Goal: Task Accomplishment & Management: Use online tool/utility

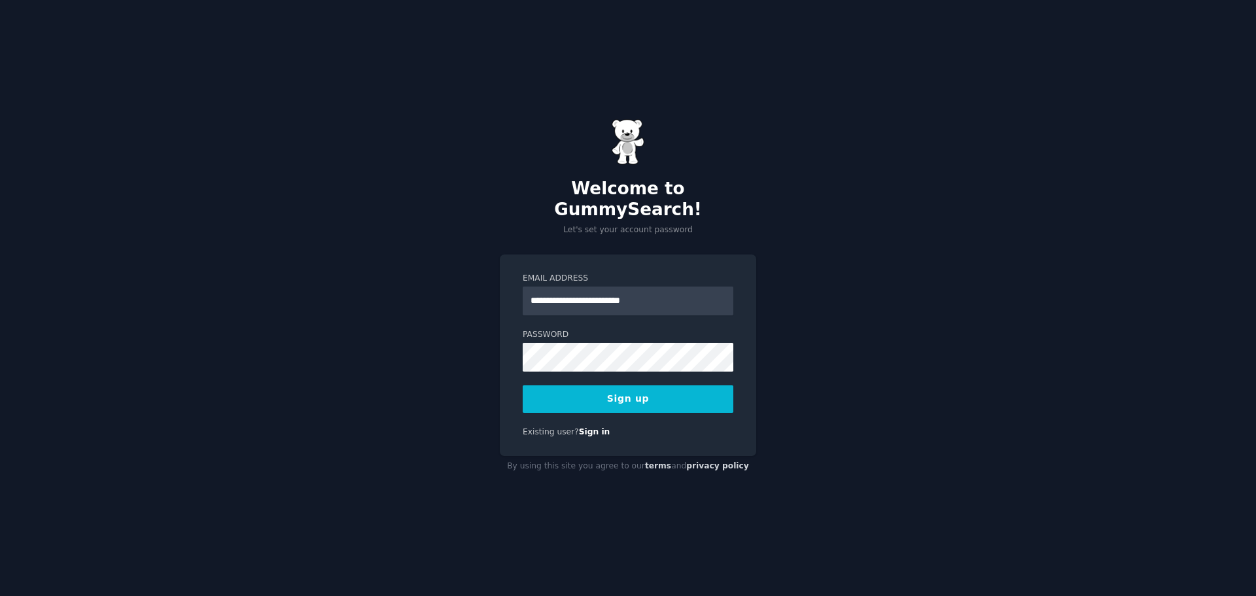
type input "**********"
click at [523, 385] on button "Sign up" at bounding box center [628, 398] width 211 height 27
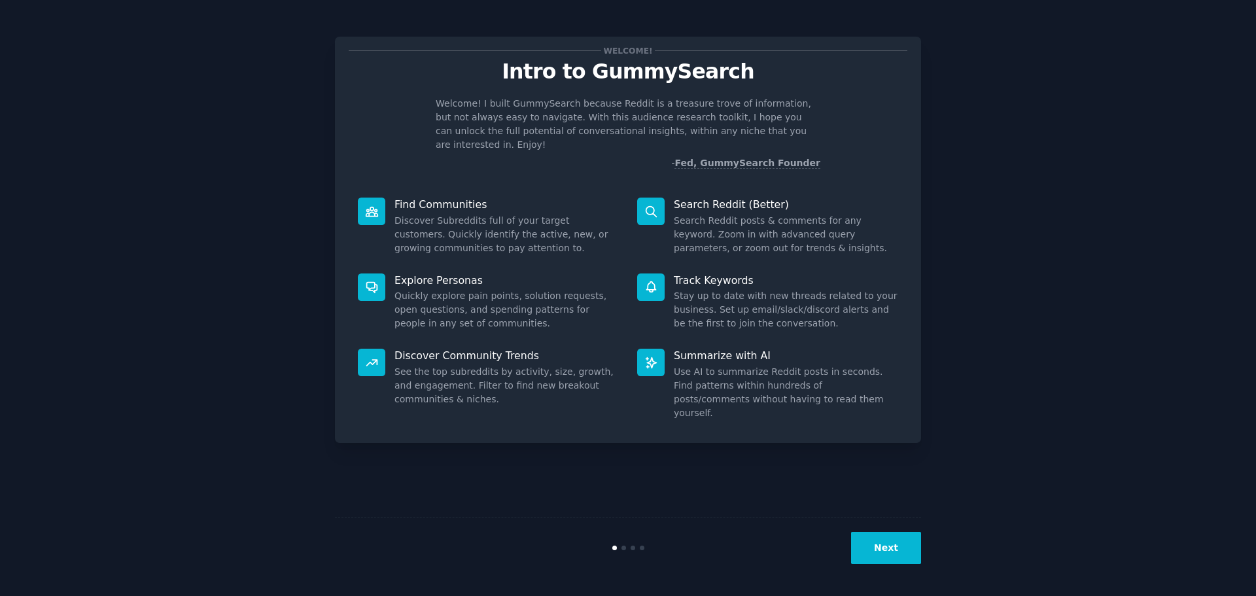
click at [905, 545] on button "Next" at bounding box center [886, 548] width 70 height 32
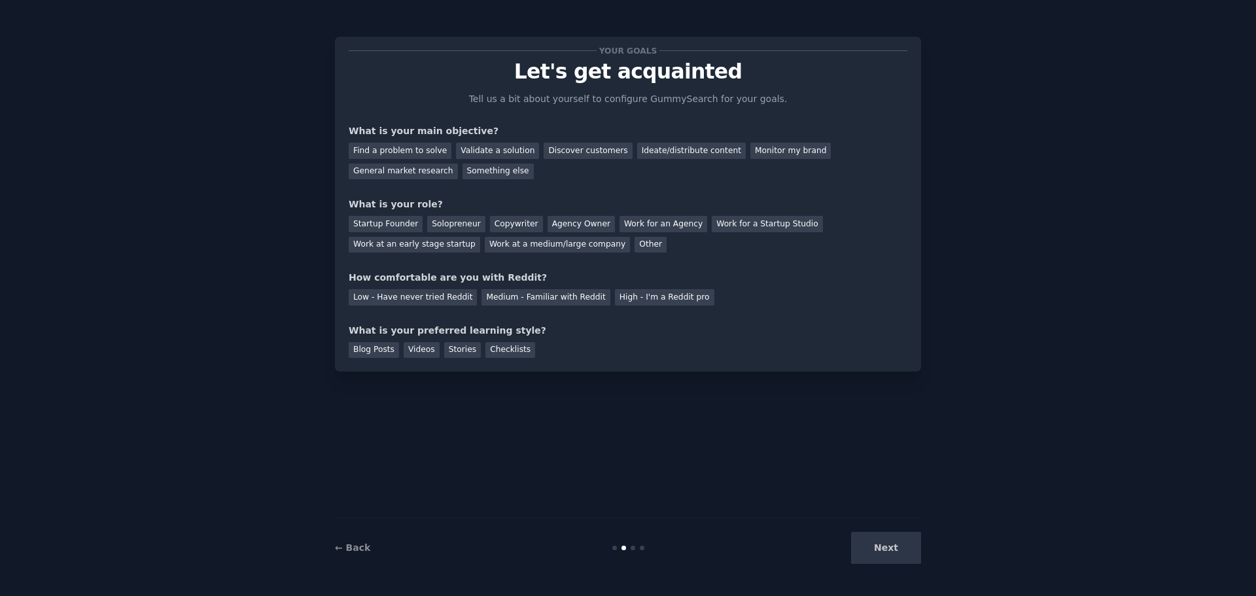
click at [905, 545] on div "Next" at bounding box center [823, 548] width 196 height 32
click at [886, 549] on div "Next" at bounding box center [823, 548] width 196 height 32
click at [430, 148] on div "Find a problem to solve" at bounding box center [400, 151] width 103 height 16
click at [495, 218] on div "Copywriter" at bounding box center [516, 224] width 53 height 16
click at [513, 290] on div "Medium - Familiar with Reddit" at bounding box center [545, 297] width 128 height 16
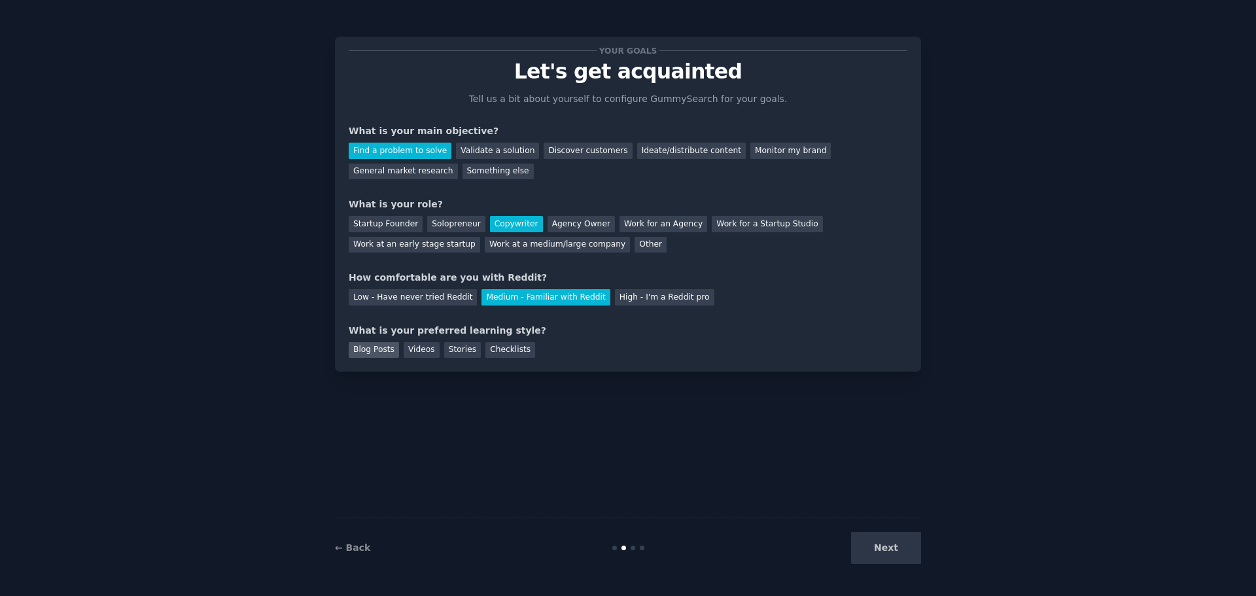
click at [387, 352] on div "Blog Posts" at bounding box center [374, 350] width 50 height 16
click at [906, 564] on div "← Back Next" at bounding box center [628, 547] width 586 height 60
click at [901, 552] on button "Next" at bounding box center [886, 548] width 70 height 32
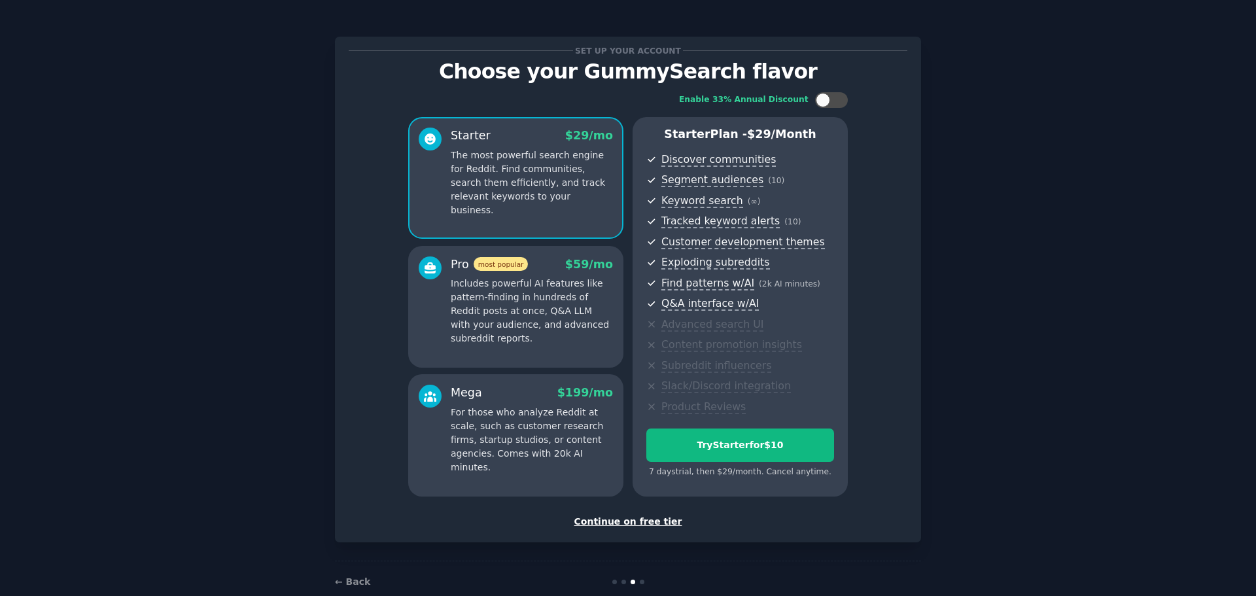
click at [638, 523] on div "Continue on free tier" at bounding box center [628, 522] width 559 height 14
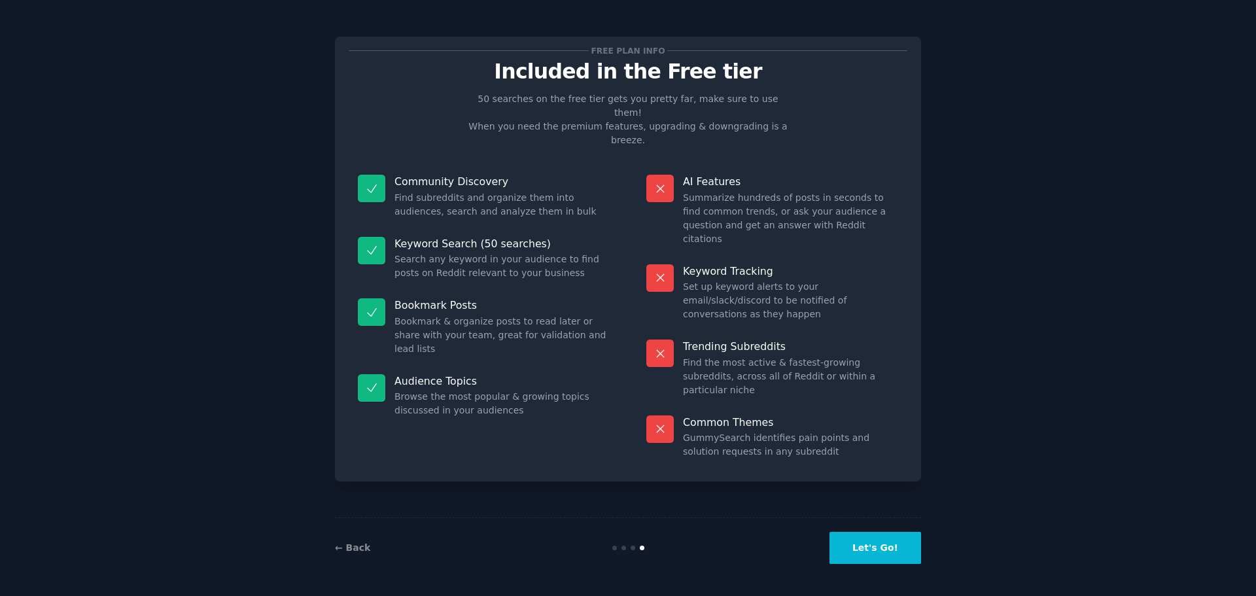
click at [890, 551] on button "Let's Go!" at bounding box center [875, 548] width 92 height 32
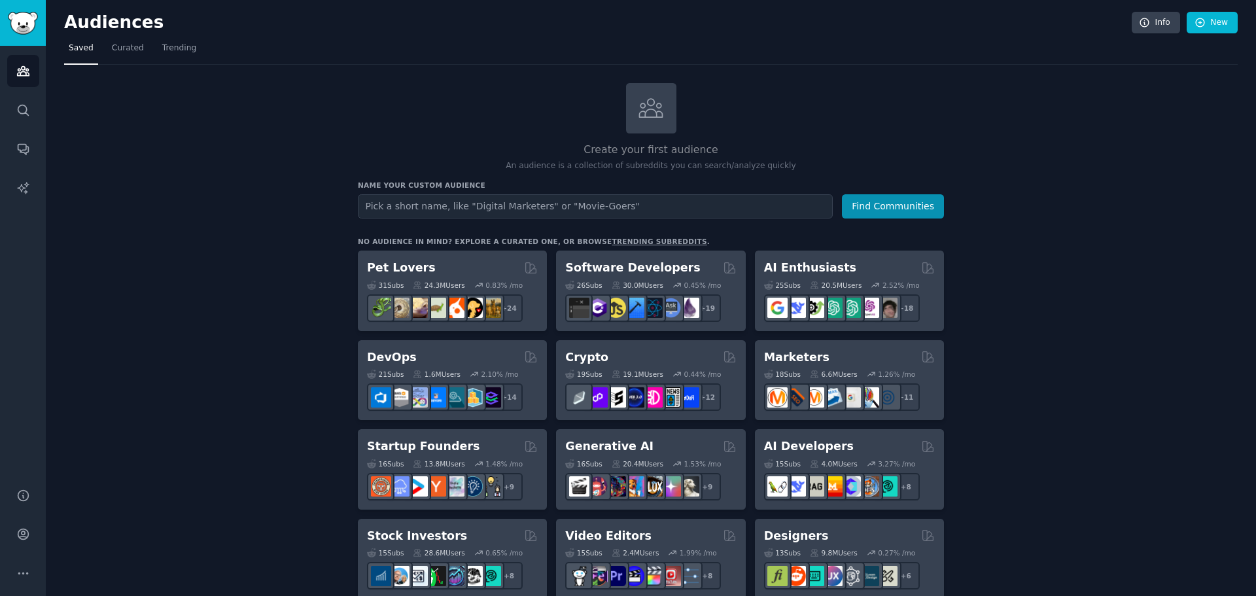
click at [733, 202] on input "text" at bounding box center [595, 206] width 475 height 24
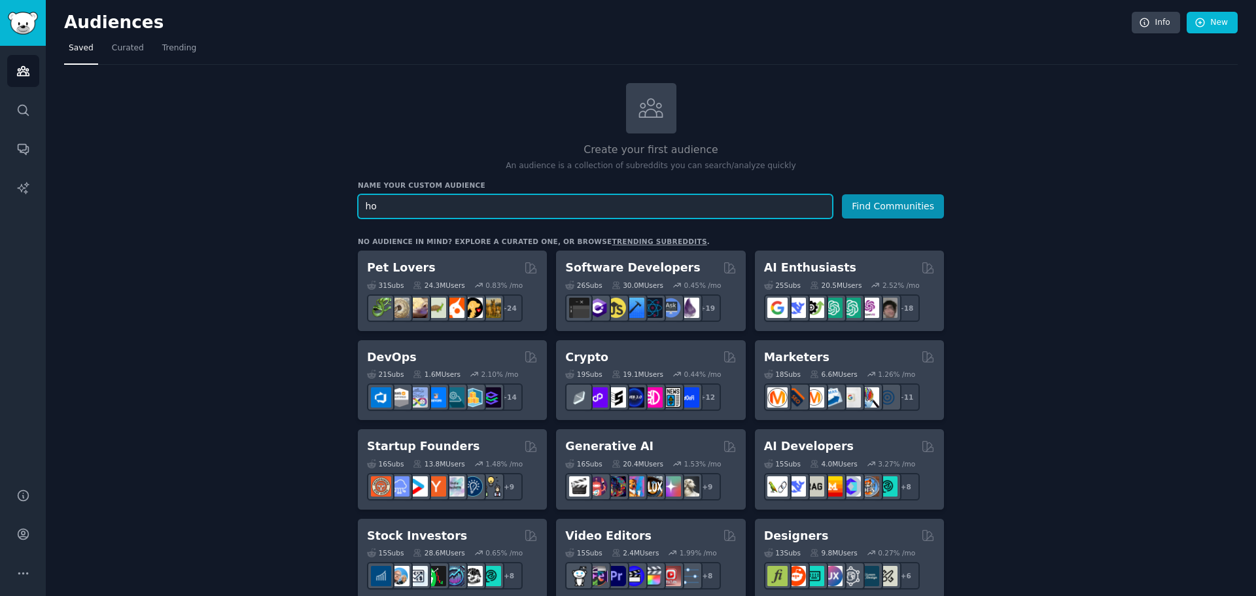
type input "h"
type input "ppc marketing"
click at [842, 194] on button "Find Communities" at bounding box center [893, 206] width 102 height 24
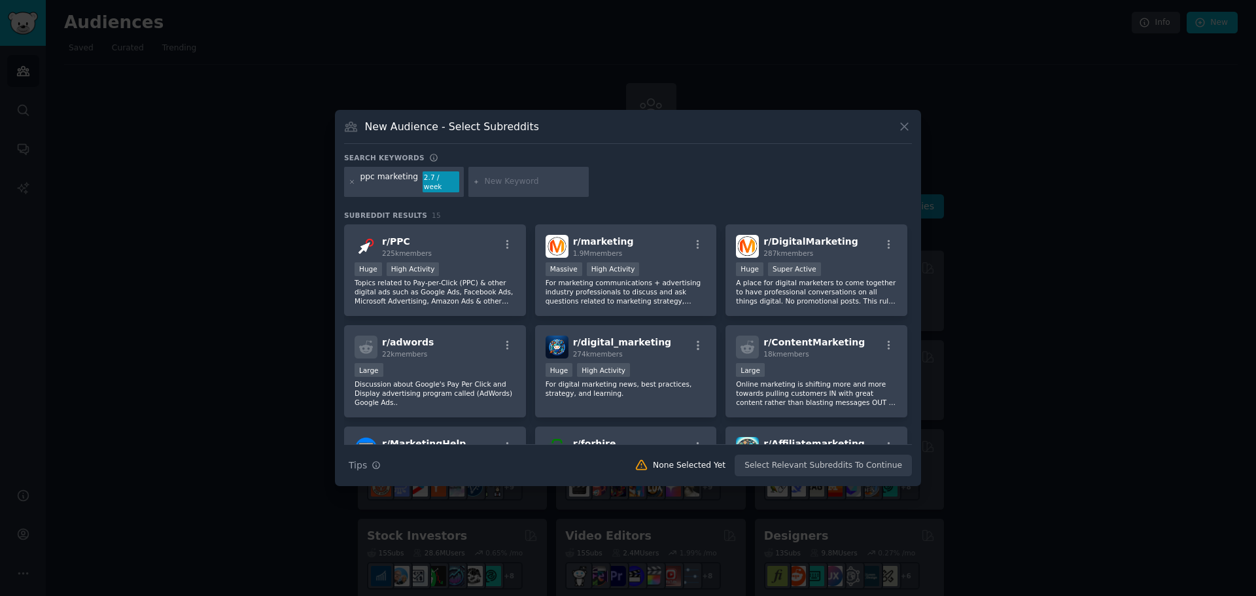
click at [746, 185] on div "ppc marketing 2.7 / week" at bounding box center [628, 184] width 568 height 35
click at [504, 178] on input "text" at bounding box center [534, 182] width 99 height 12
type input "digital marketing"
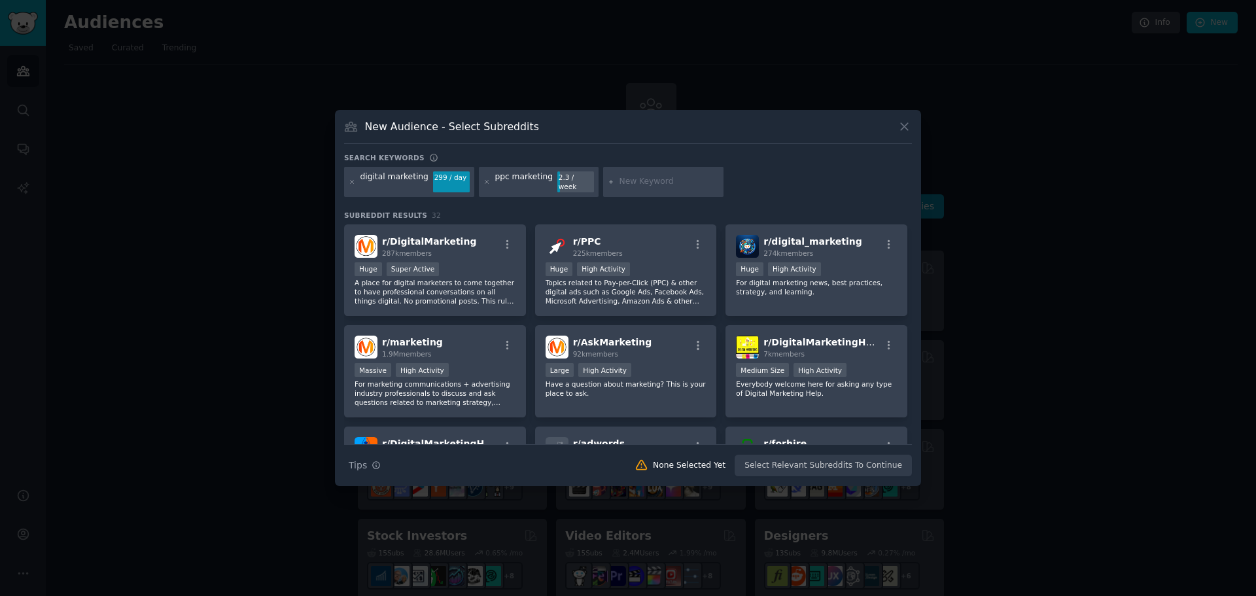
click at [745, 157] on div "New Audience - Select Subreddits Search keywords Try a 2-4 keywords your audien…" at bounding box center [628, 298] width 586 height 376
click at [746, 173] on div "digital marketing 299 / day ppc marketing 2.3 / week" at bounding box center [628, 184] width 568 height 35
click at [893, 129] on div "New Audience - Select Subreddits" at bounding box center [628, 131] width 568 height 25
click at [901, 128] on icon at bounding box center [904, 127] width 7 height 7
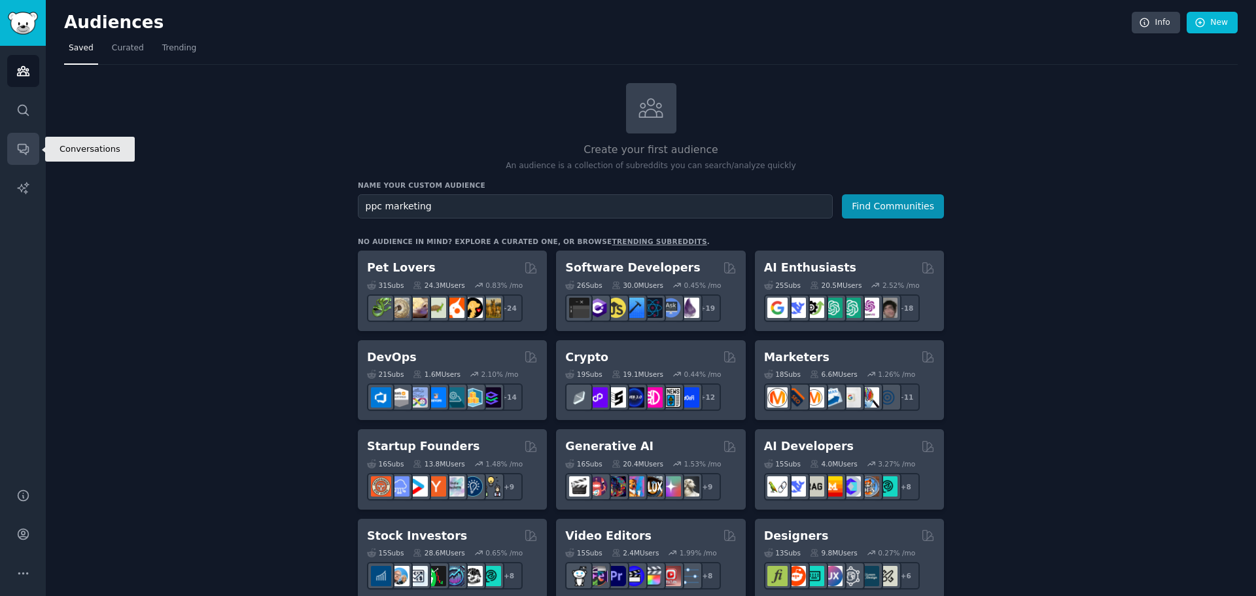
click at [8, 145] on link "Conversations" at bounding box center [23, 149] width 32 height 32
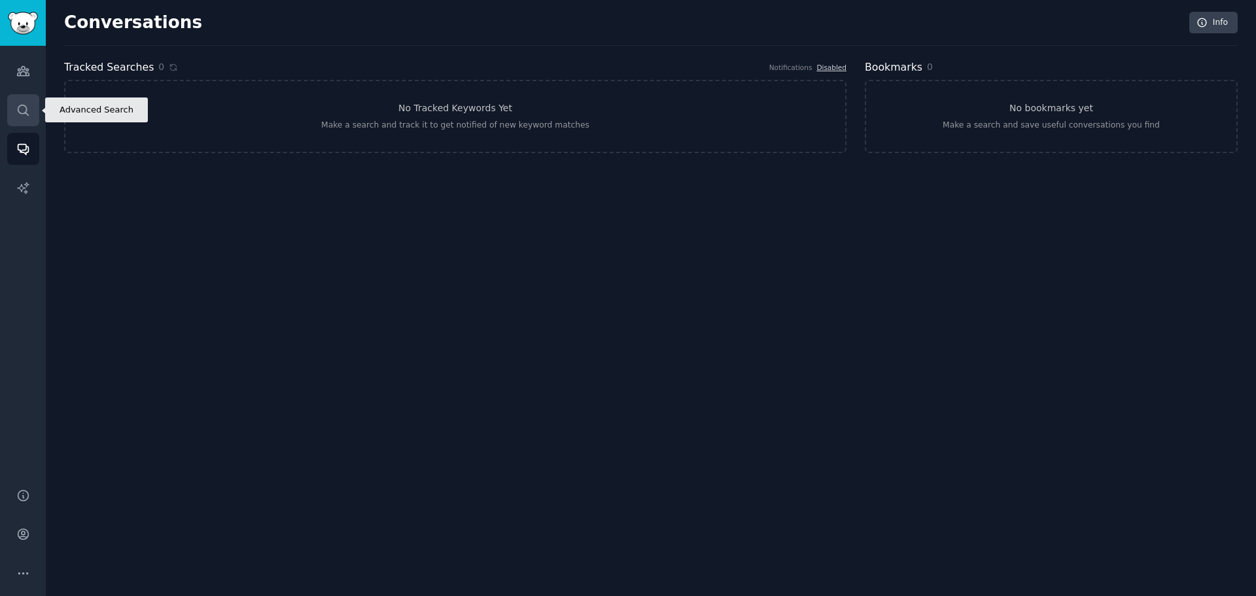
click at [27, 99] on link "Search" at bounding box center [23, 110] width 32 height 32
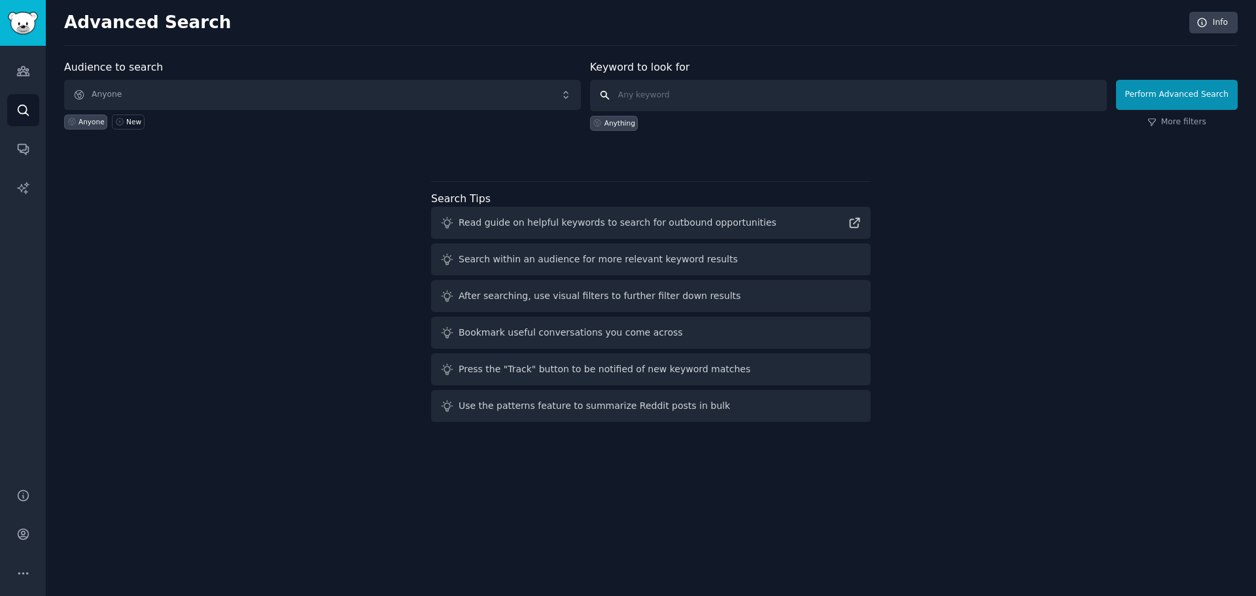
click at [650, 91] on input "text" at bounding box center [848, 95] width 517 height 31
type input "digital marketing"
click button "Perform Advanced Search" at bounding box center [1177, 95] width 122 height 30
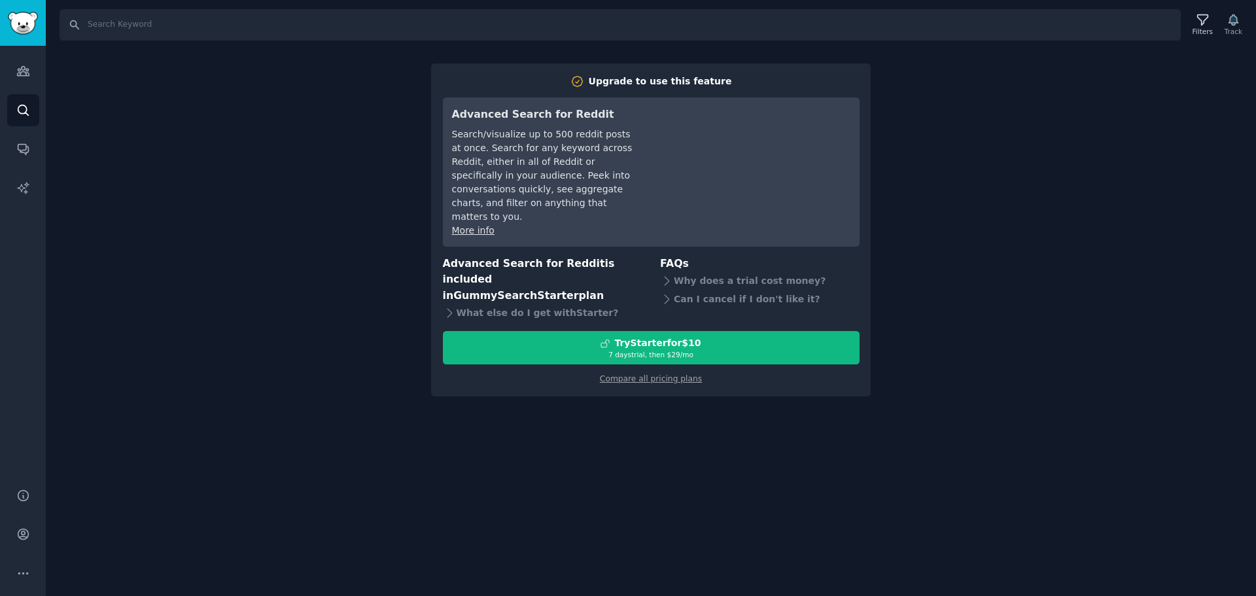
click at [586, 409] on div "Search Filters Track Upgrade to use this feature Advanced Search for Reddit Sea…" at bounding box center [651, 298] width 1210 height 596
click at [404, 360] on div "Search Filters Track Upgrade to use this feature Advanced Search for Reddit Sea…" at bounding box center [651, 298] width 1210 height 596
click at [903, 101] on div "Search Filters Track Upgrade to use this feature Advanced Search for Reddit Sea…" at bounding box center [651, 298] width 1210 height 596
click at [27, 154] on icon "Sidebar" at bounding box center [23, 149] width 14 height 14
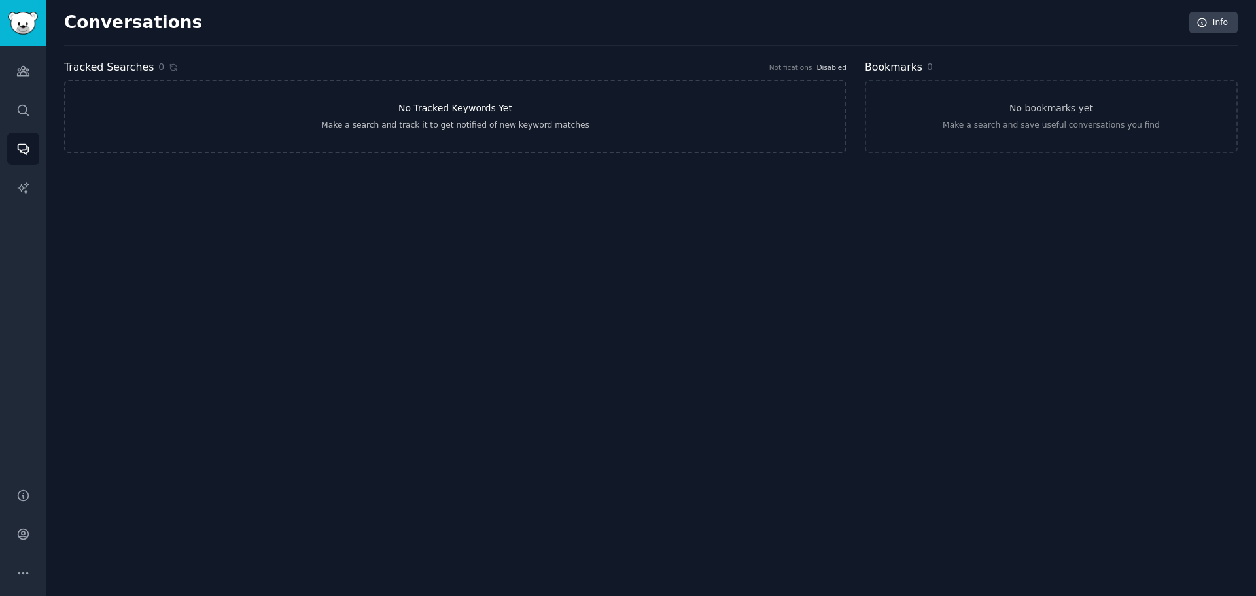
click at [415, 90] on link "No Tracked Keywords Yet Make a search and track it to get notified of new keywo…" at bounding box center [455, 116] width 782 height 73
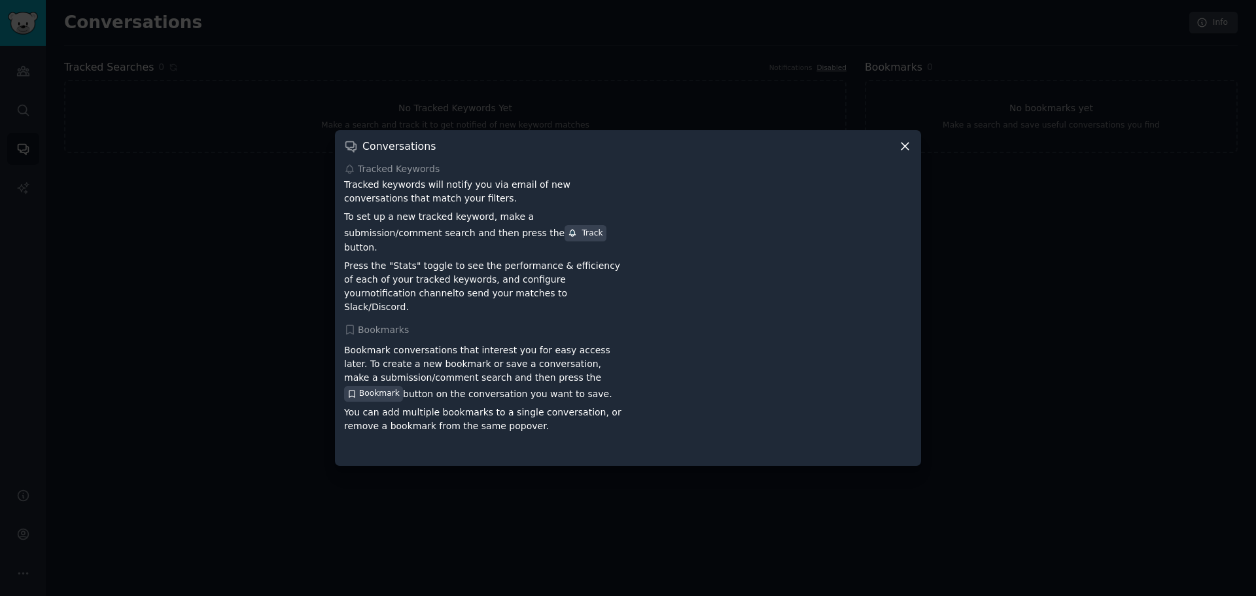
click at [903, 150] on icon at bounding box center [905, 146] width 14 height 14
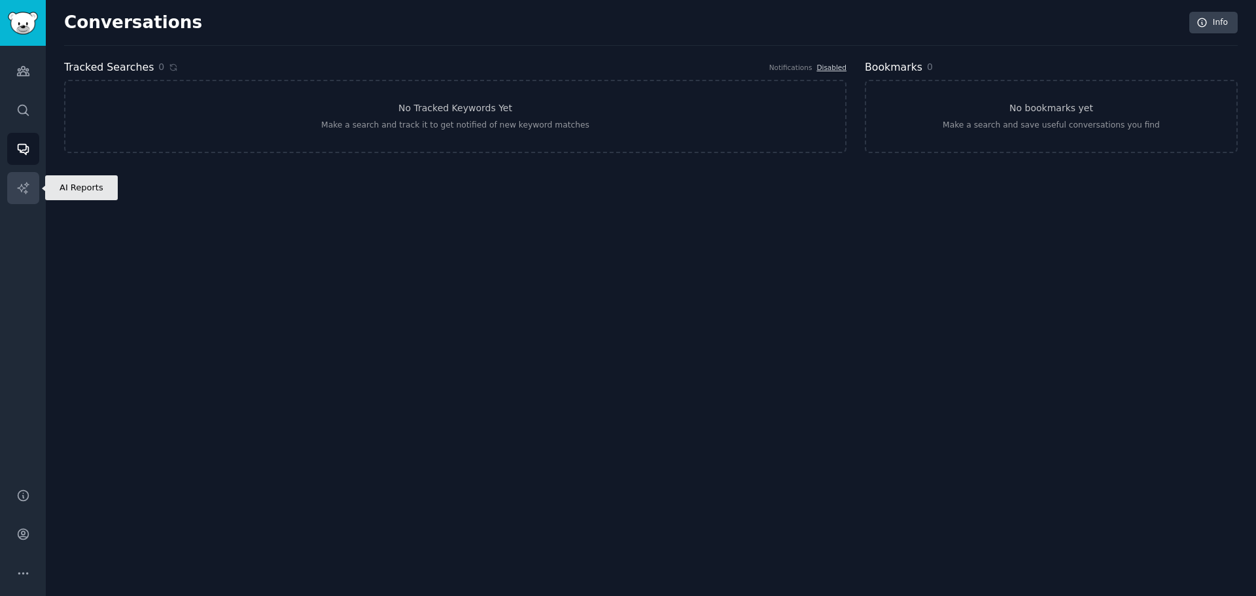
click at [29, 192] on icon "Sidebar" at bounding box center [23, 188] width 14 height 14
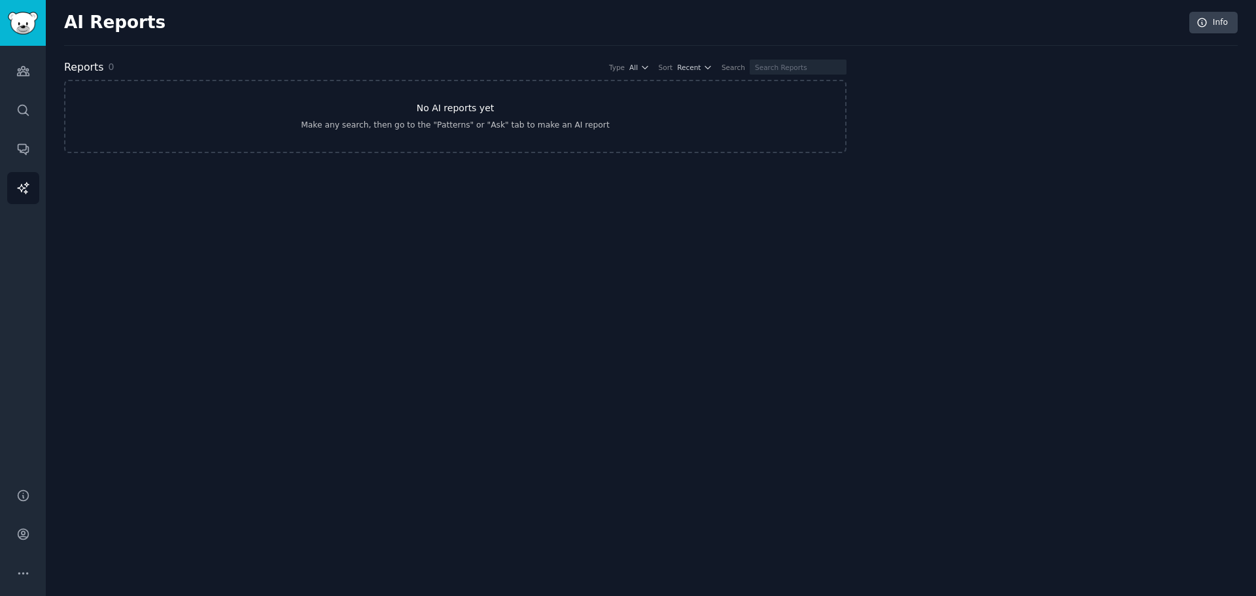
click at [563, 122] on div "Make any search, then go to the "Patterns" or "Ask" tab to make an AI report" at bounding box center [455, 126] width 308 height 12
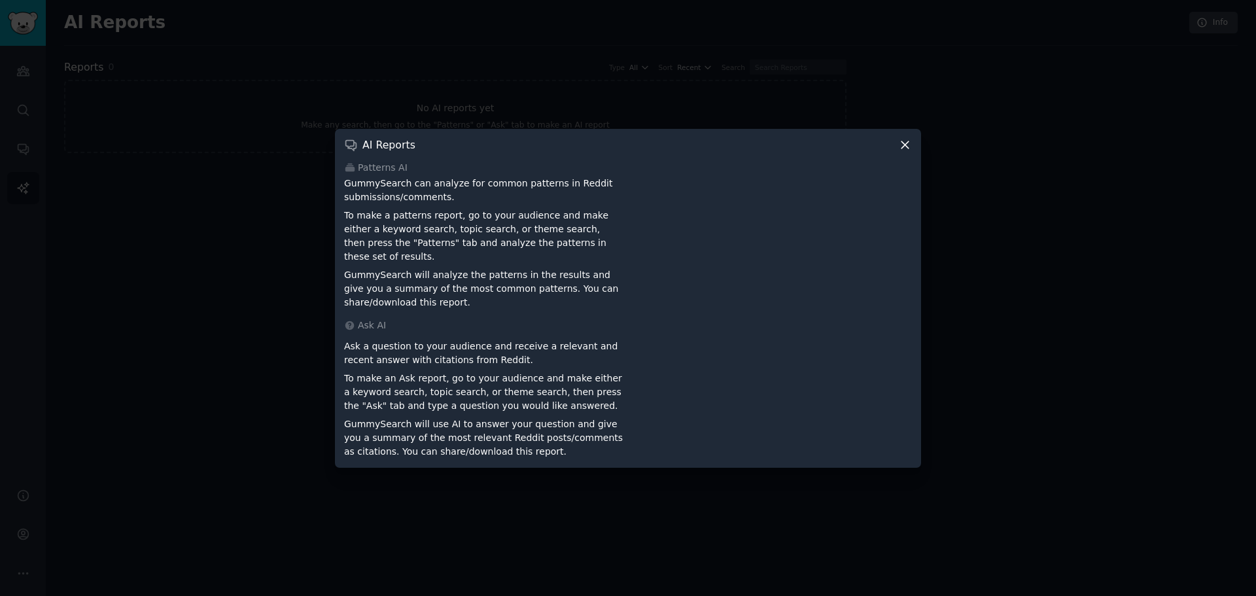
click at [905, 149] on icon at bounding box center [905, 145] width 14 height 14
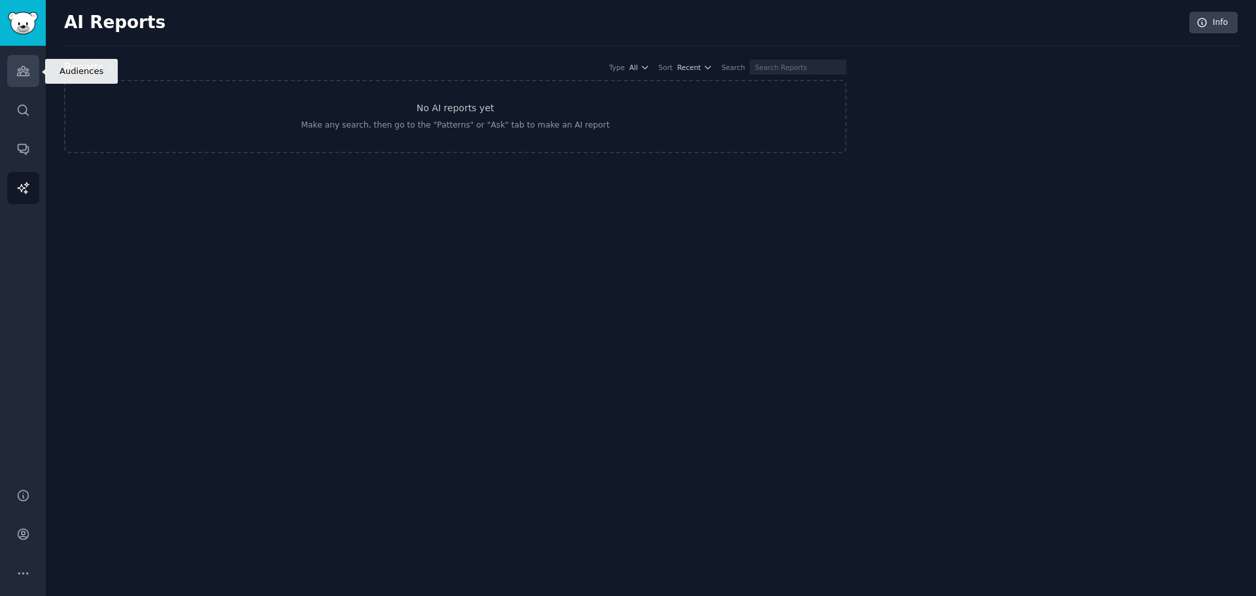
click at [19, 73] on icon "Sidebar" at bounding box center [23, 71] width 12 height 9
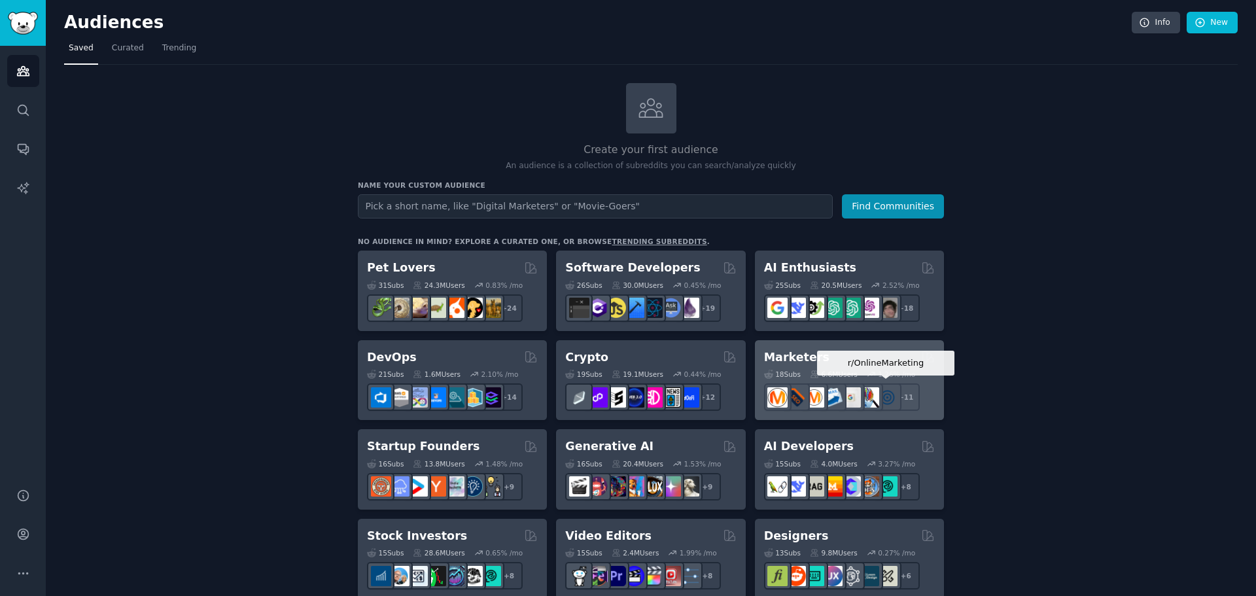
scroll to position [62, 0]
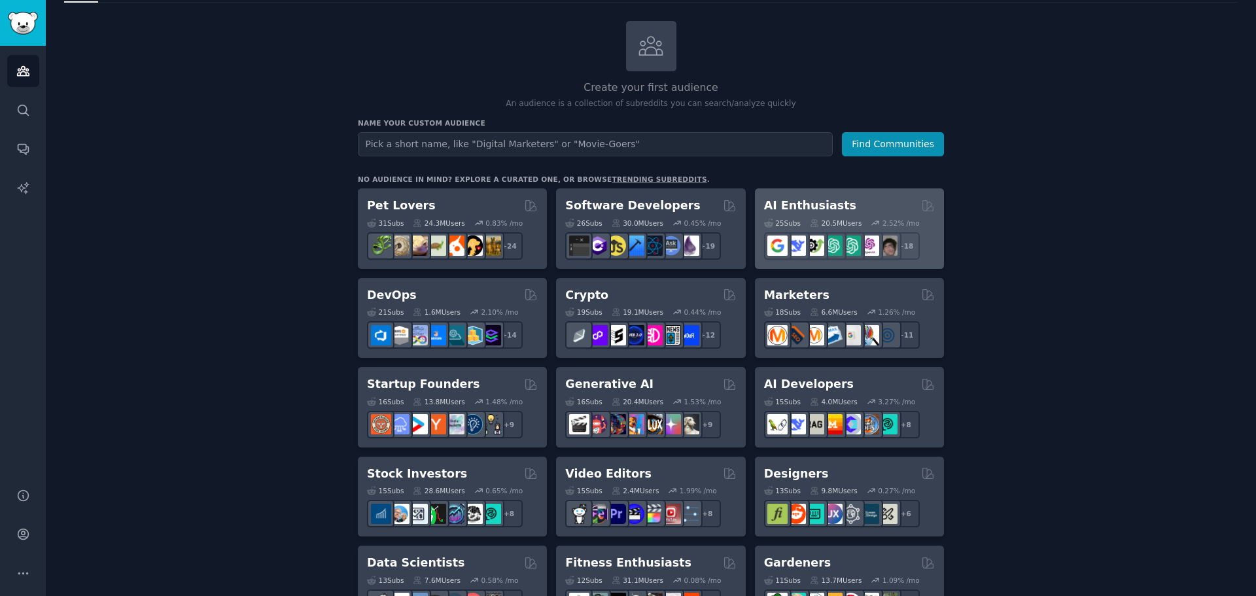
click at [867, 205] on div "AI Enthusiasts" at bounding box center [849, 206] width 171 height 16
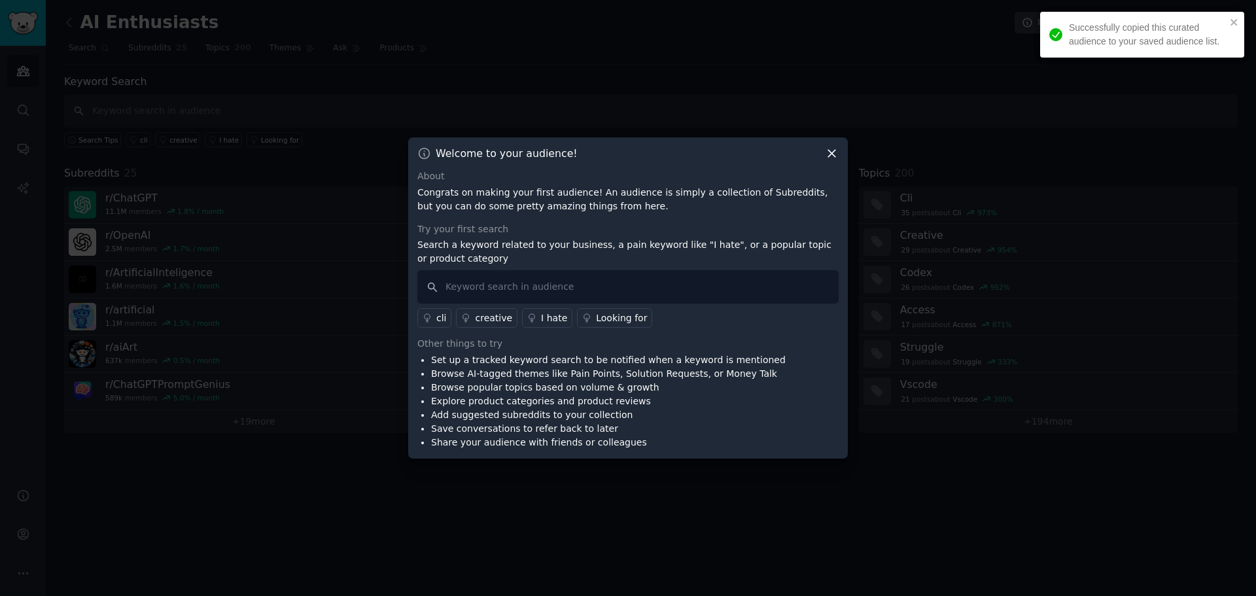
click at [832, 152] on icon at bounding box center [832, 153] width 14 height 14
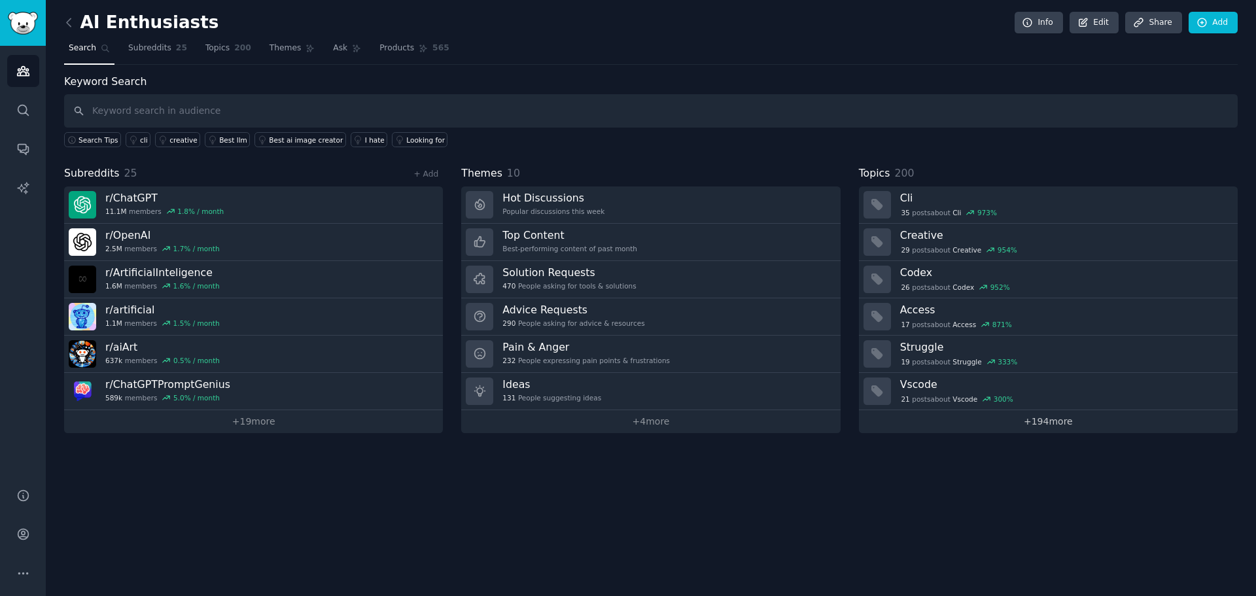
click at [1048, 420] on link "+ 194 more" at bounding box center [1048, 421] width 379 height 23
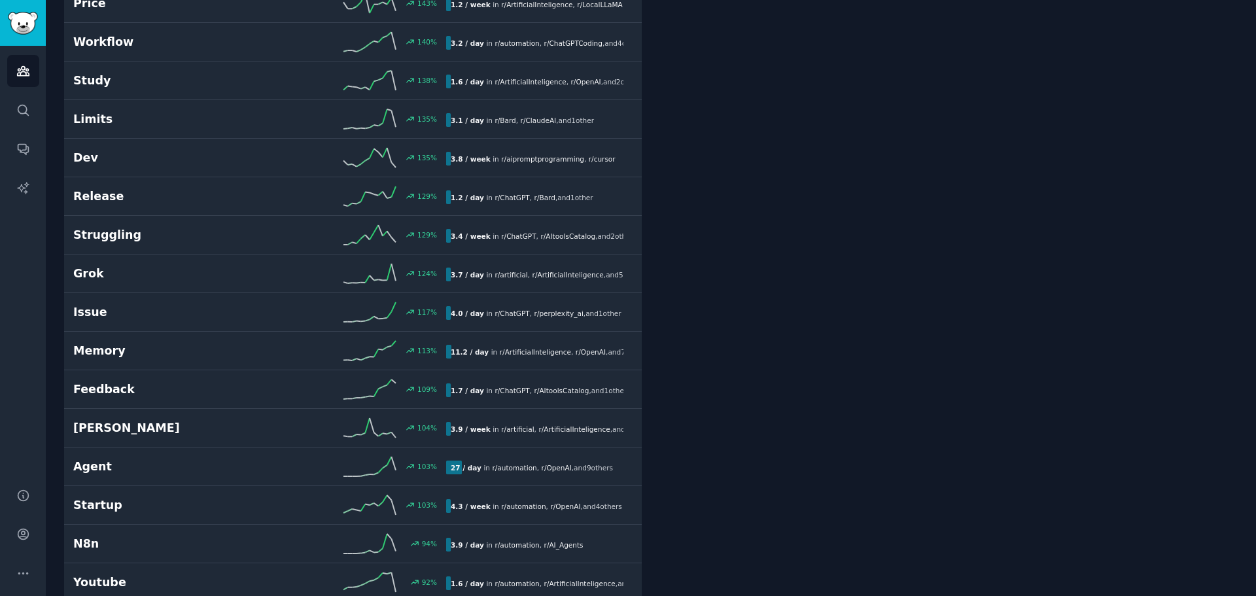
scroll to position [846, 0]
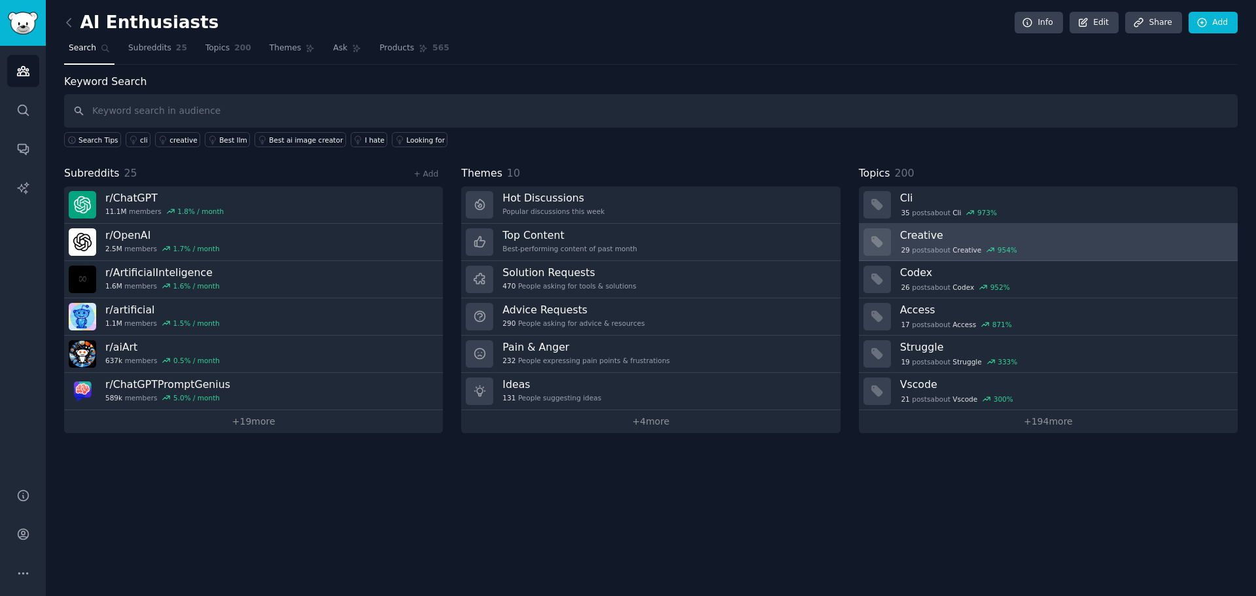
click at [1005, 247] on div "954 %" at bounding box center [1007, 249] width 20 height 9
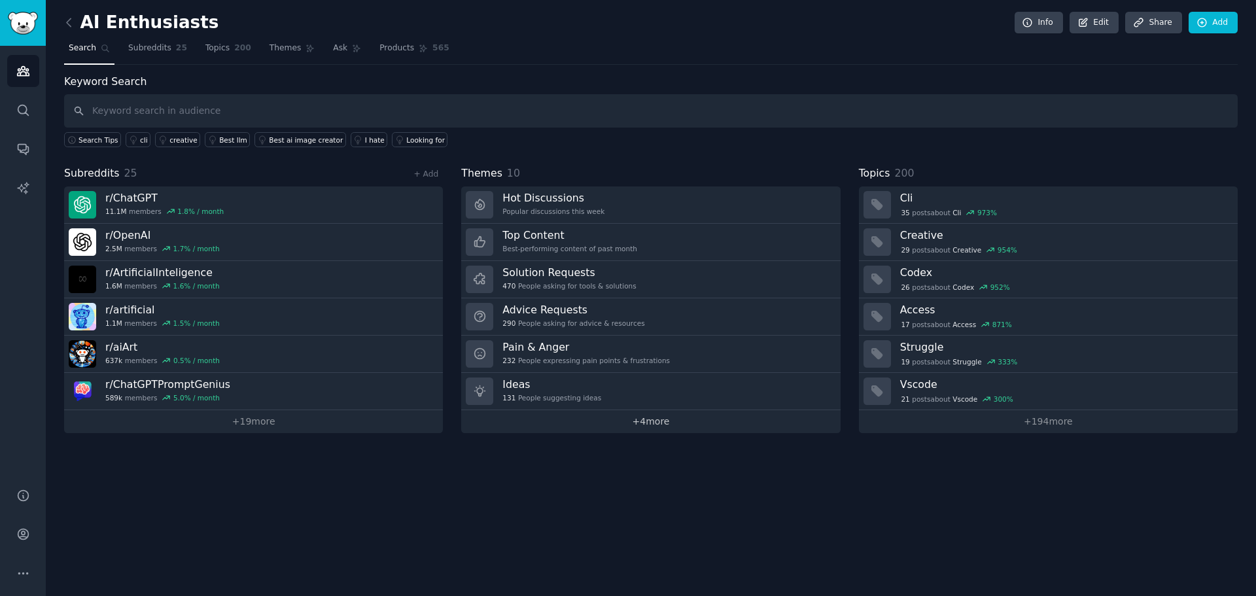
click at [656, 418] on link "+ 4 more" at bounding box center [650, 421] width 379 height 23
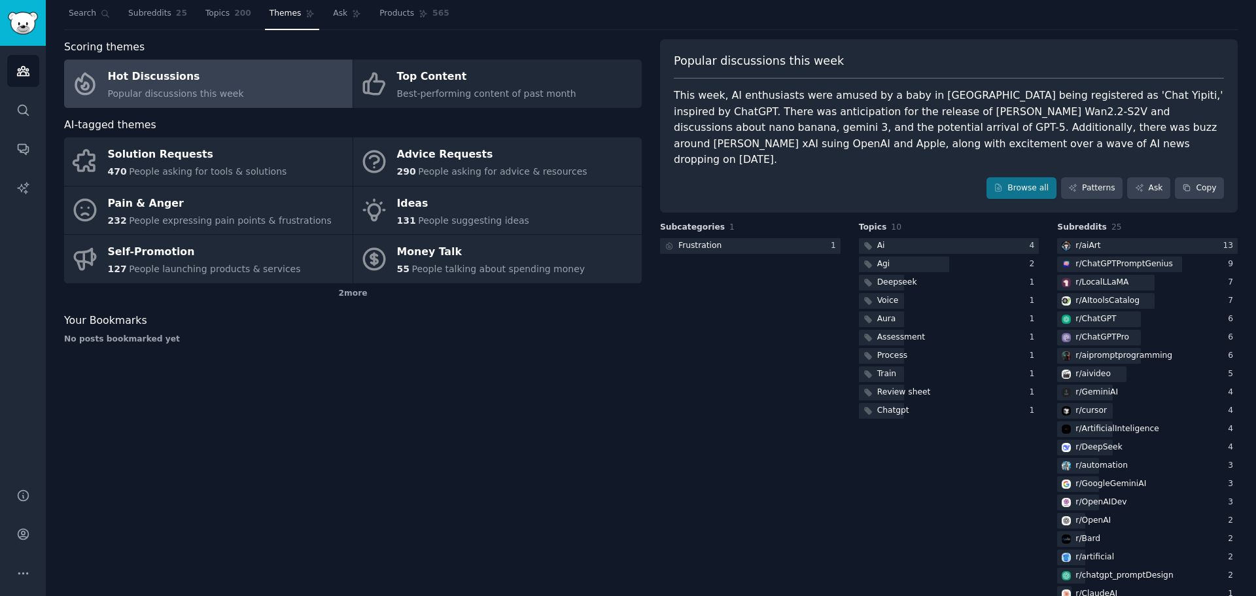
scroll to position [35, 0]
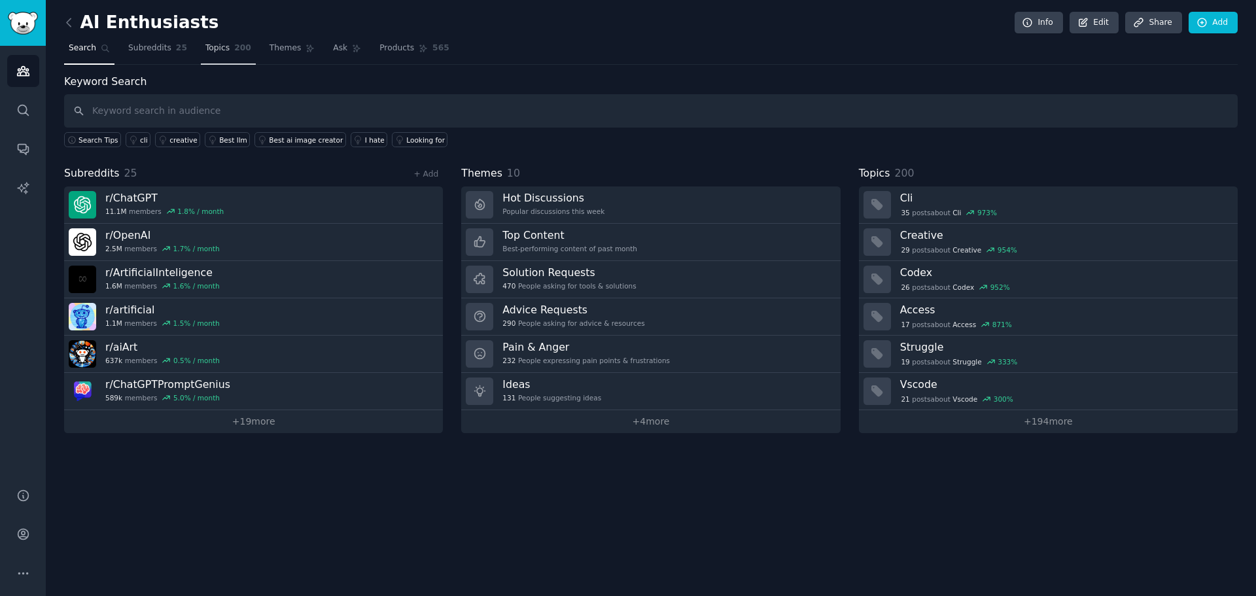
click at [229, 59] on link "Topics 200" at bounding box center [228, 51] width 55 height 27
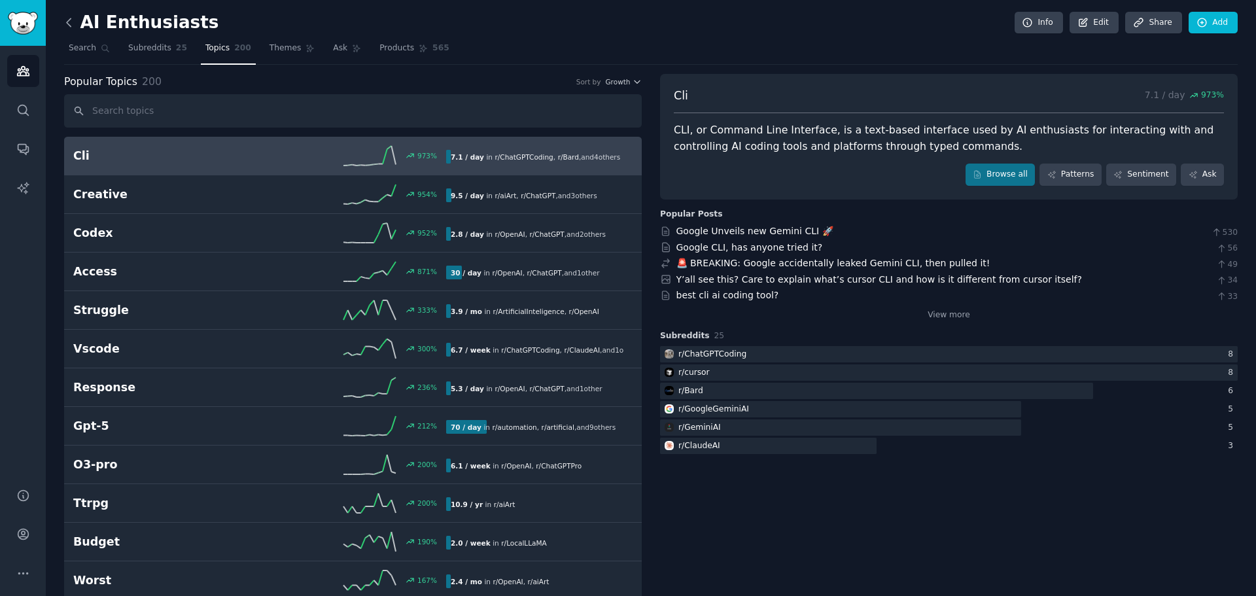
click at [67, 21] on icon at bounding box center [69, 22] width 4 height 8
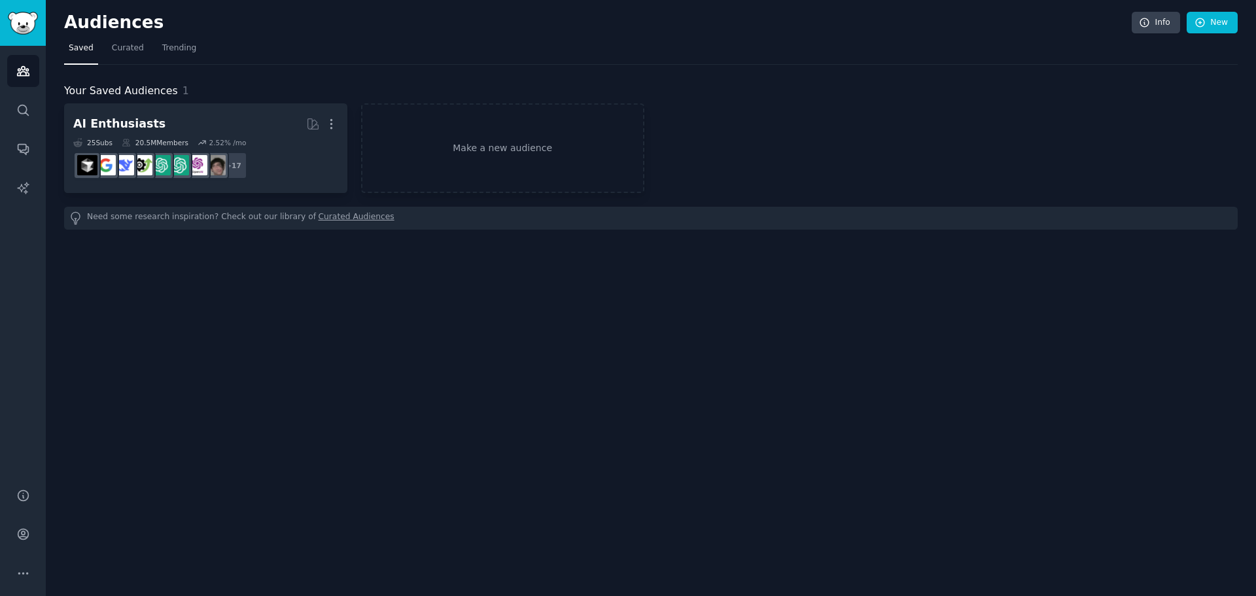
click at [67, 21] on h2 "Audiences" at bounding box center [597, 22] width 1067 height 21
click at [22, 63] on link "Audiences" at bounding box center [23, 71] width 32 height 32
click at [99, 25] on h2 "Audiences" at bounding box center [597, 22] width 1067 height 21
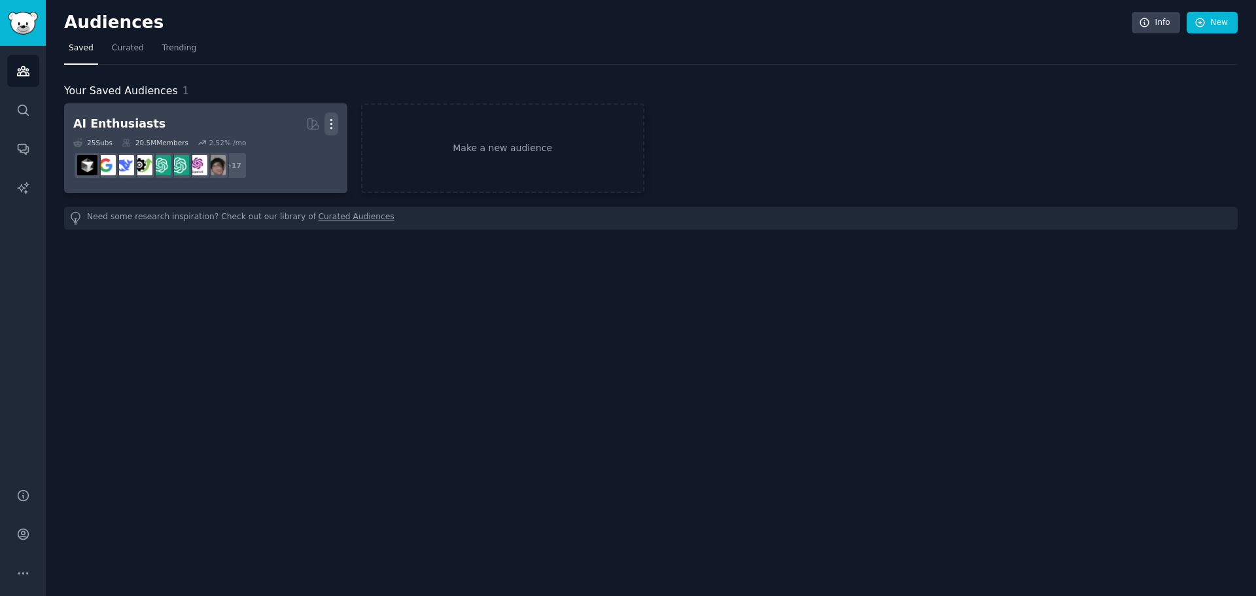
click at [332, 124] on icon "button" at bounding box center [331, 124] width 14 height 14
click at [303, 149] on p "Delete" at bounding box center [296, 152] width 30 height 14
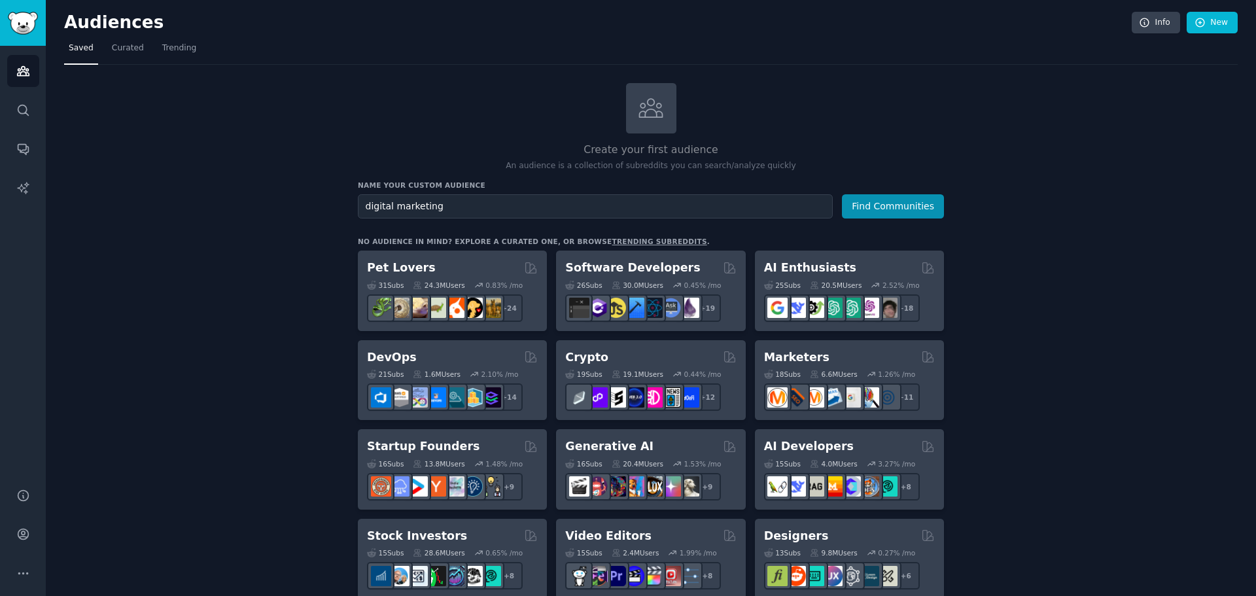
type input "digital marketing"
click at [842, 194] on button "Find Communities" at bounding box center [893, 206] width 102 height 24
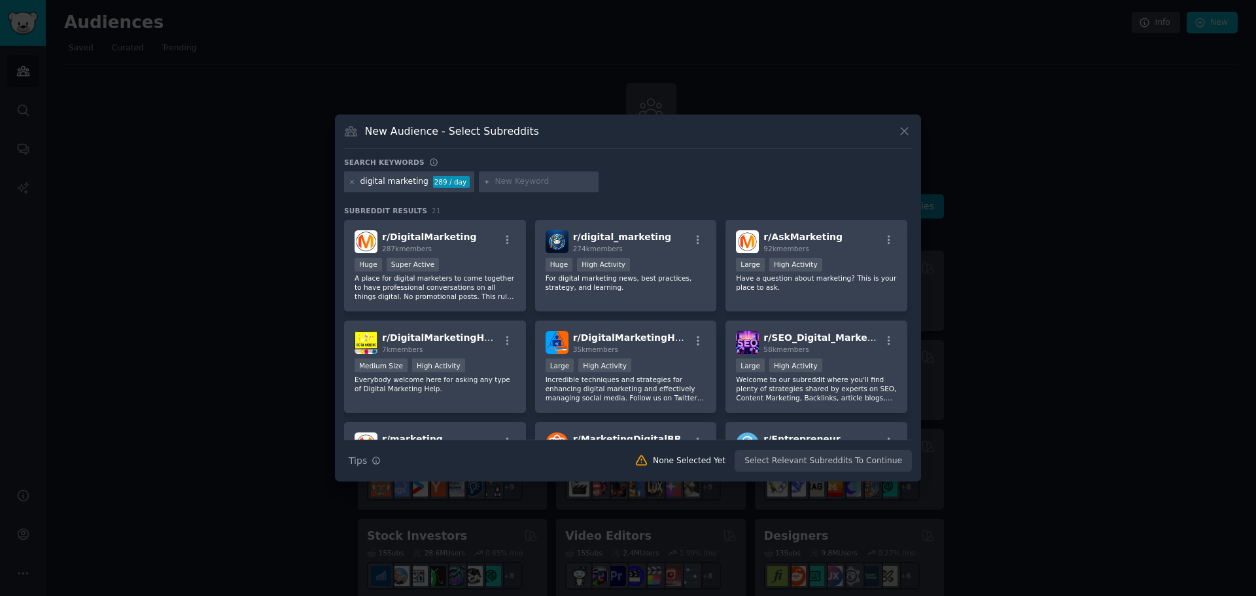
click at [519, 185] on input "text" at bounding box center [543, 182] width 99 height 12
type input "ppc marketing"
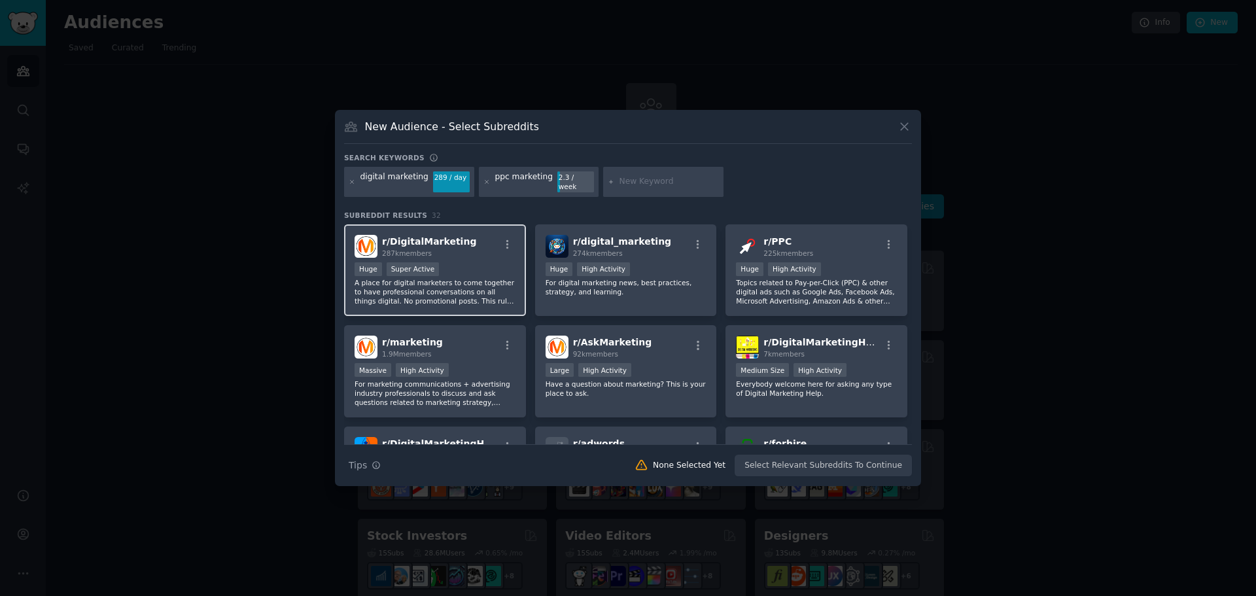
click at [485, 237] on div "r/ DigitalMarketing 287k members" at bounding box center [434, 246] width 161 height 23
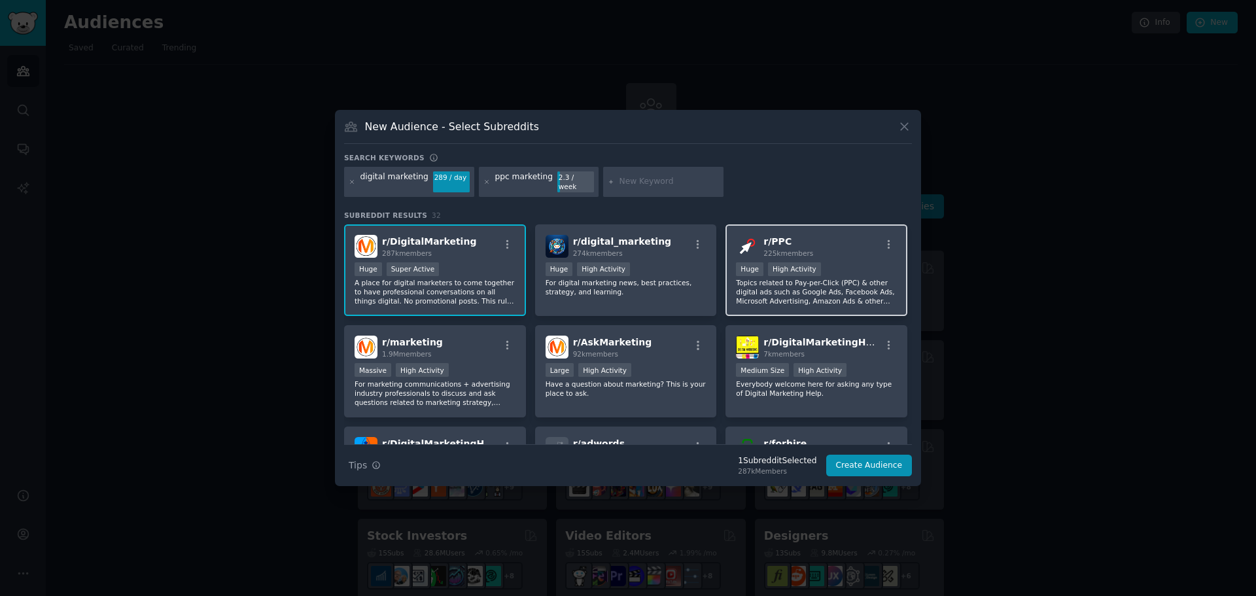
click at [831, 246] on div "r/ PPC 225k members" at bounding box center [816, 246] width 161 height 23
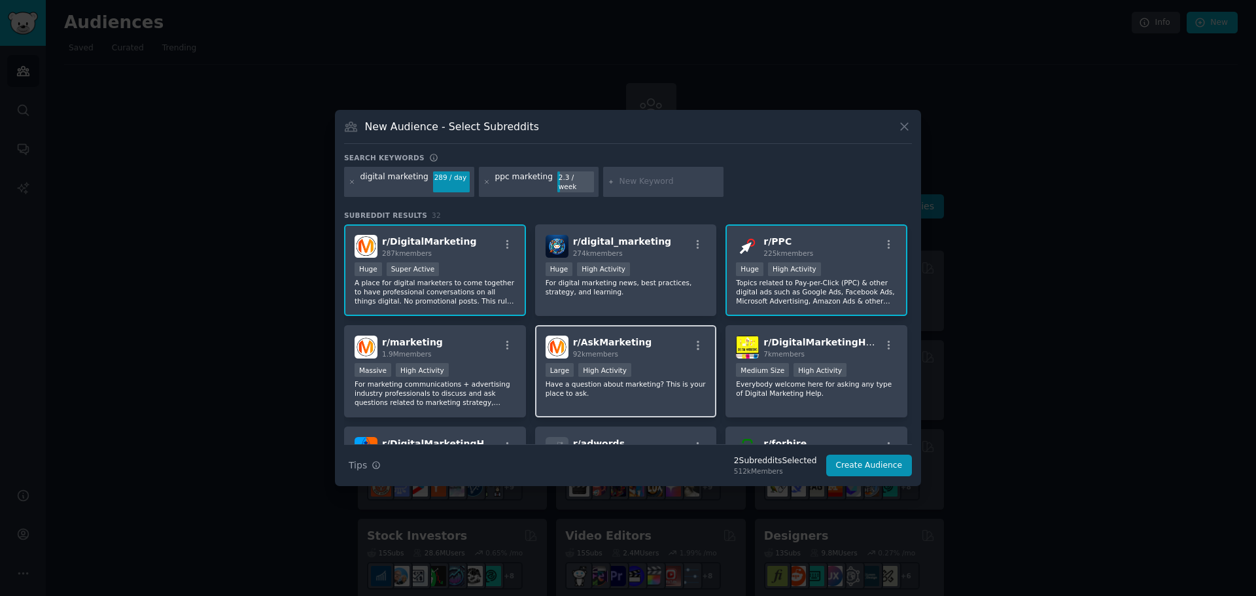
click at [649, 339] on div "r/ AskMarketing 92k members" at bounding box center [625, 347] width 161 height 23
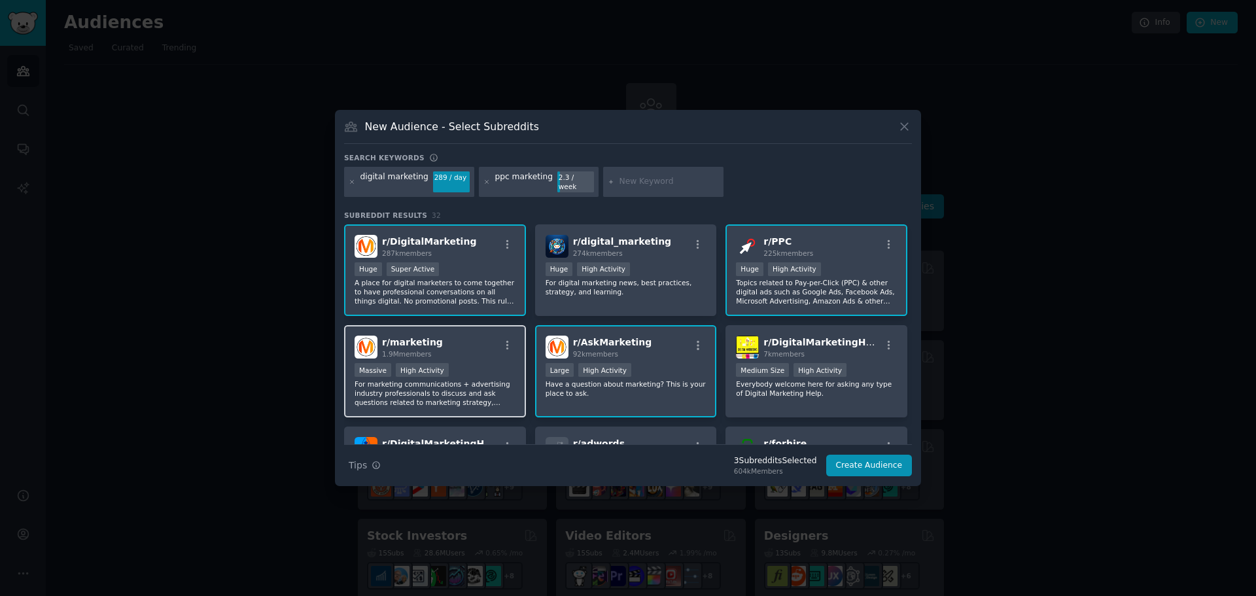
click at [484, 356] on div "r/ marketing 1.9M members Massive High Activity For marketing communications + …" at bounding box center [435, 371] width 182 height 92
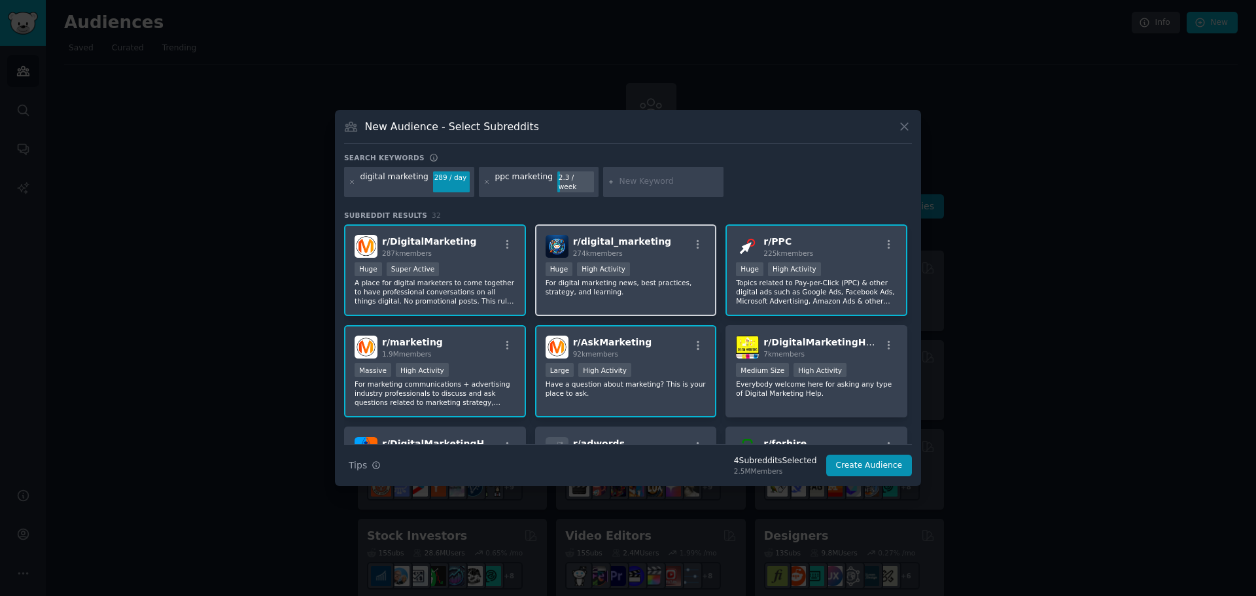
click at [691, 272] on div "Huge High Activity" at bounding box center [625, 270] width 161 height 16
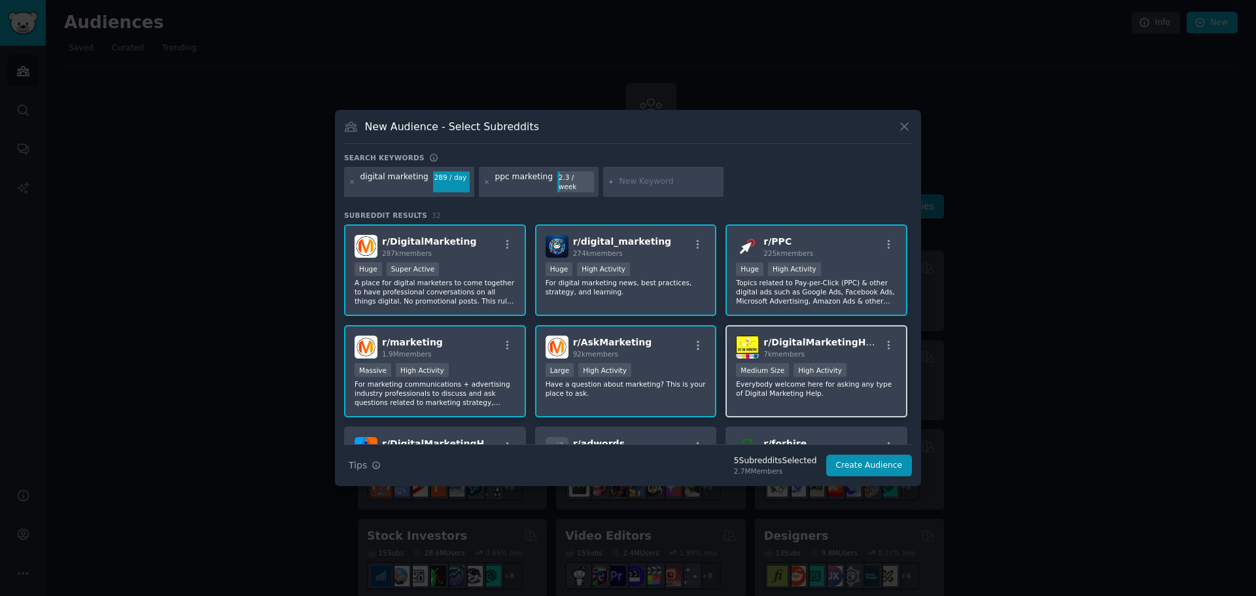
click at [865, 366] on div "1000 - 10,000 members Medium Size High Activity" at bounding box center [816, 371] width 161 height 16
click at [876, 463] on button "Create Audience" at bounding box center [869, 466] width 86 height 22
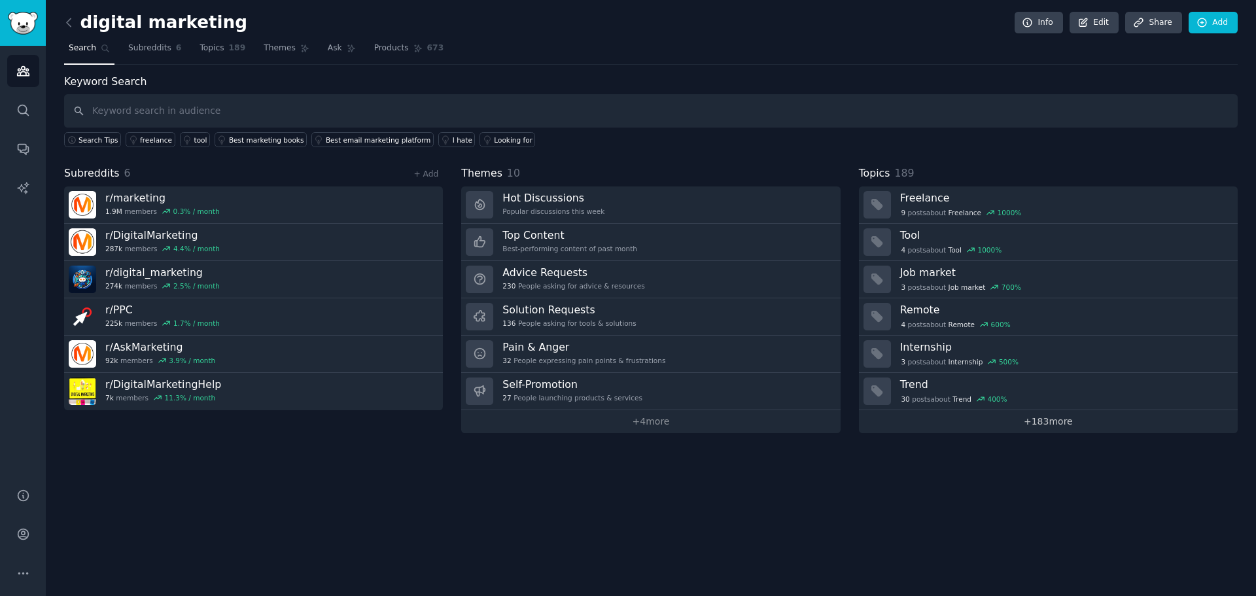
click at [1056, 426] on link "+ 183 more" at bounding box center [1048, 421] width 379 height 23
click at [73, 22] on icon at bounding box center [69, 23] width 14 height 14
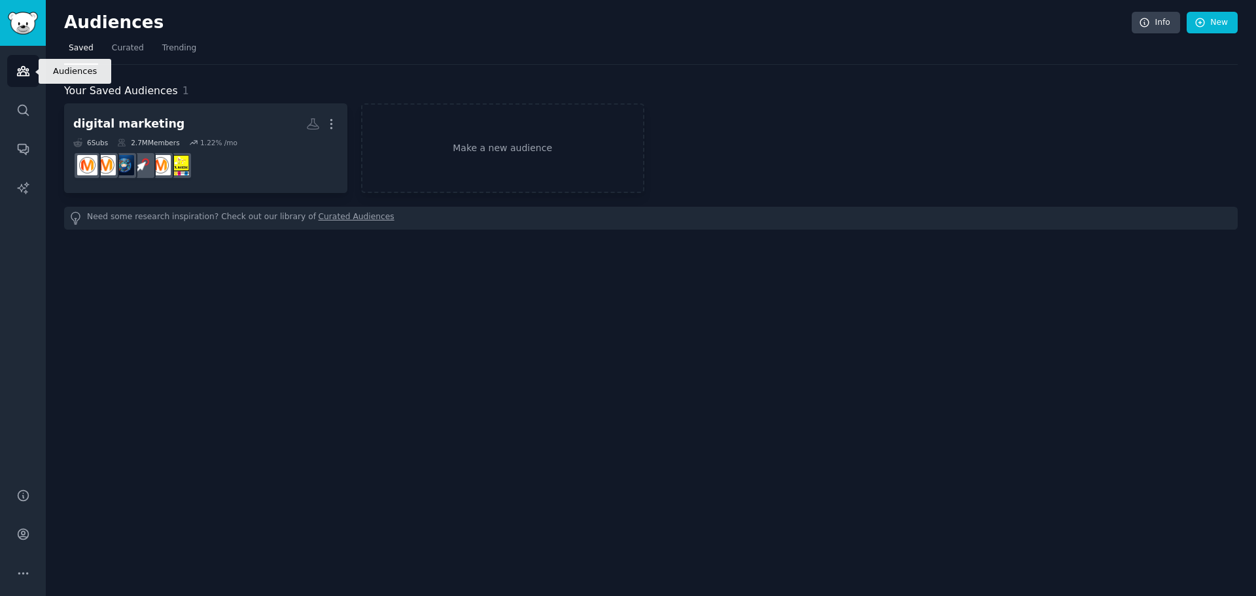
click at [26, 63] on link "Audiences" at bounding box center [23, 71] width 32 height 32
click at [134, 53] on span "Curated" at bounding box center [128, 49] width 32 height 12
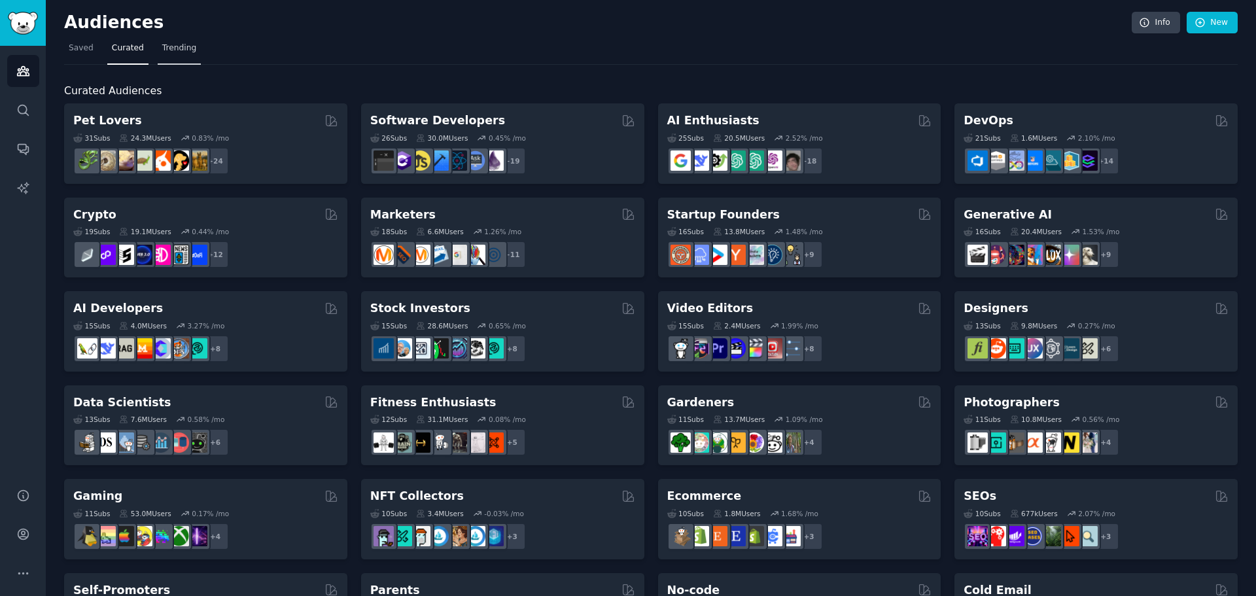
click at [173, 54] on span "Trending" at bounding box center [179, 49] width 34 height 12
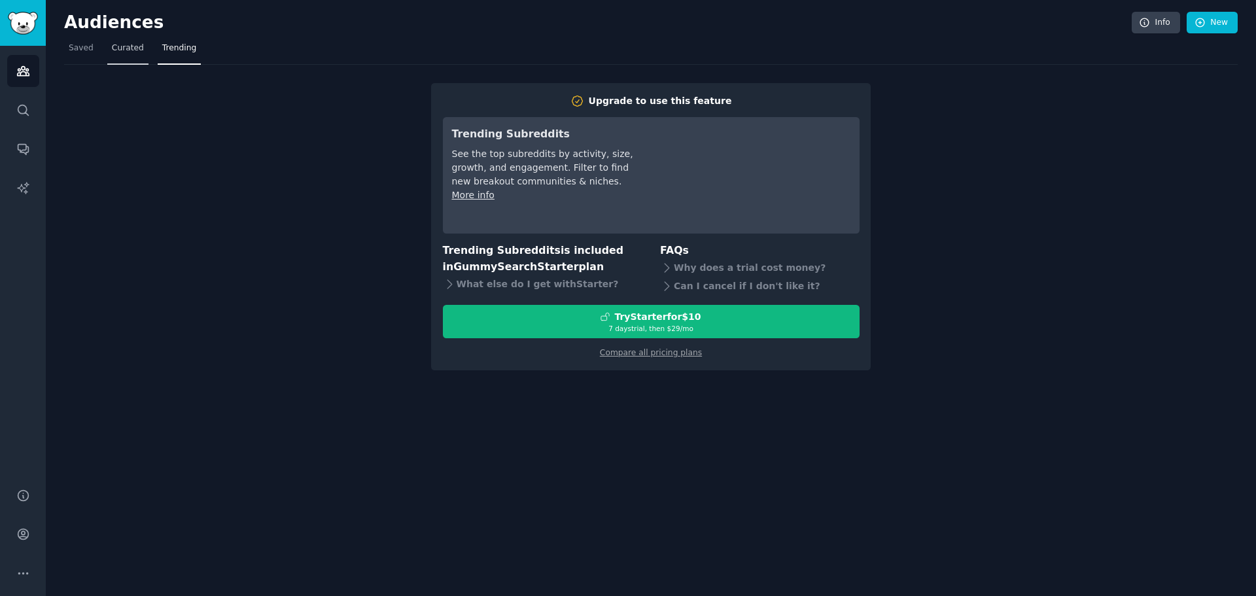
click at [124, 49] on span "Curated" at bounding box center [128, 49] width 32 height 12
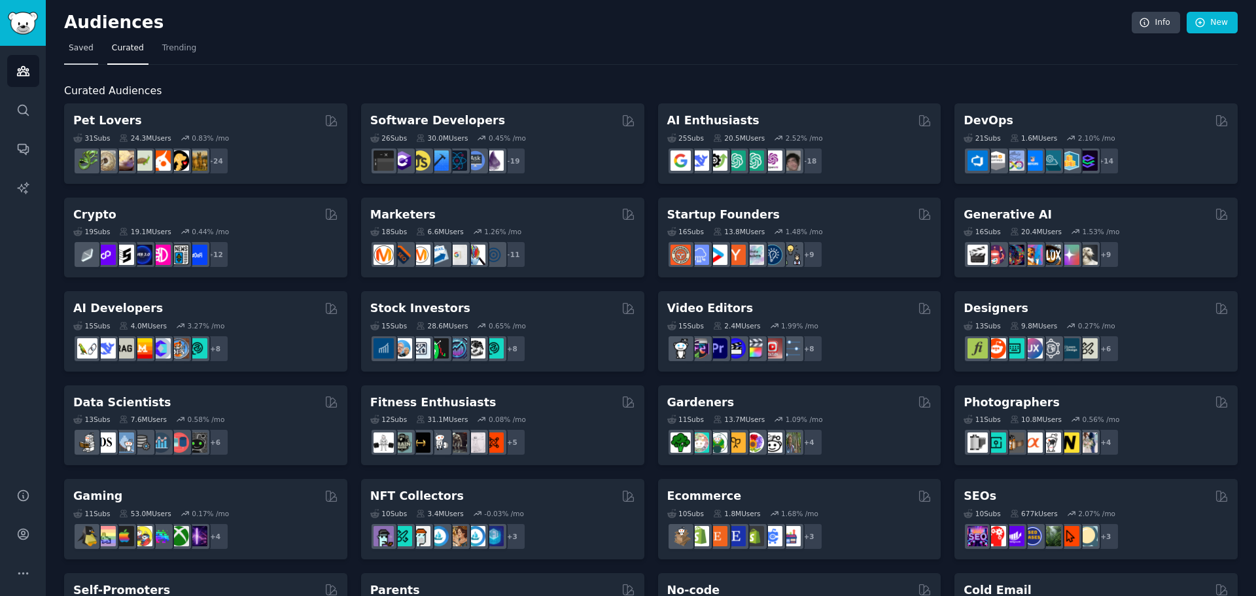
click at [72, 50] on span "Saved" at bounding box center [81, 49] width 25 height 12
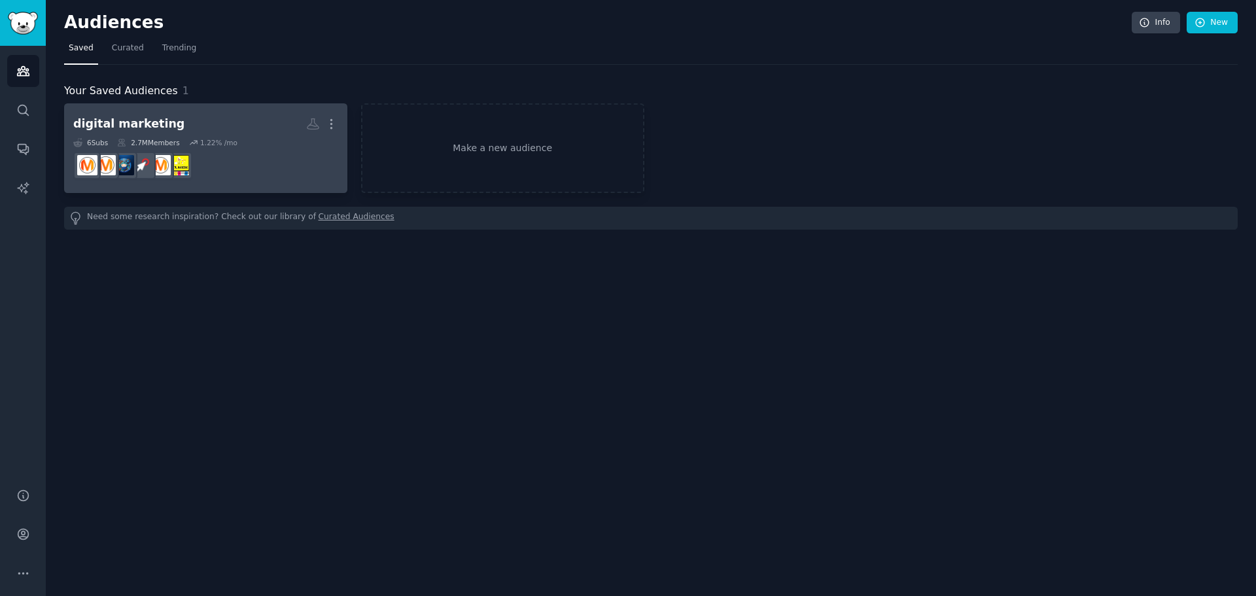
click at [238, 158] on dd at bounding box center [205, 165] width 265 height 37
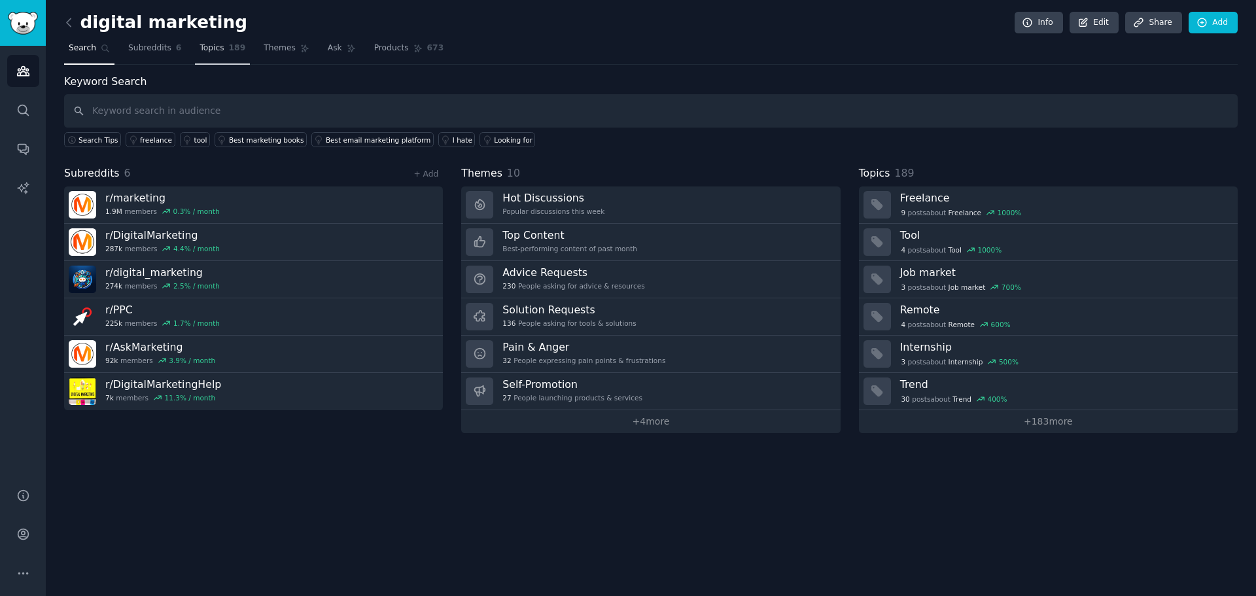
click at [211, 54] on span "Topics" at bounding box center [211, 49] width 24 height 12
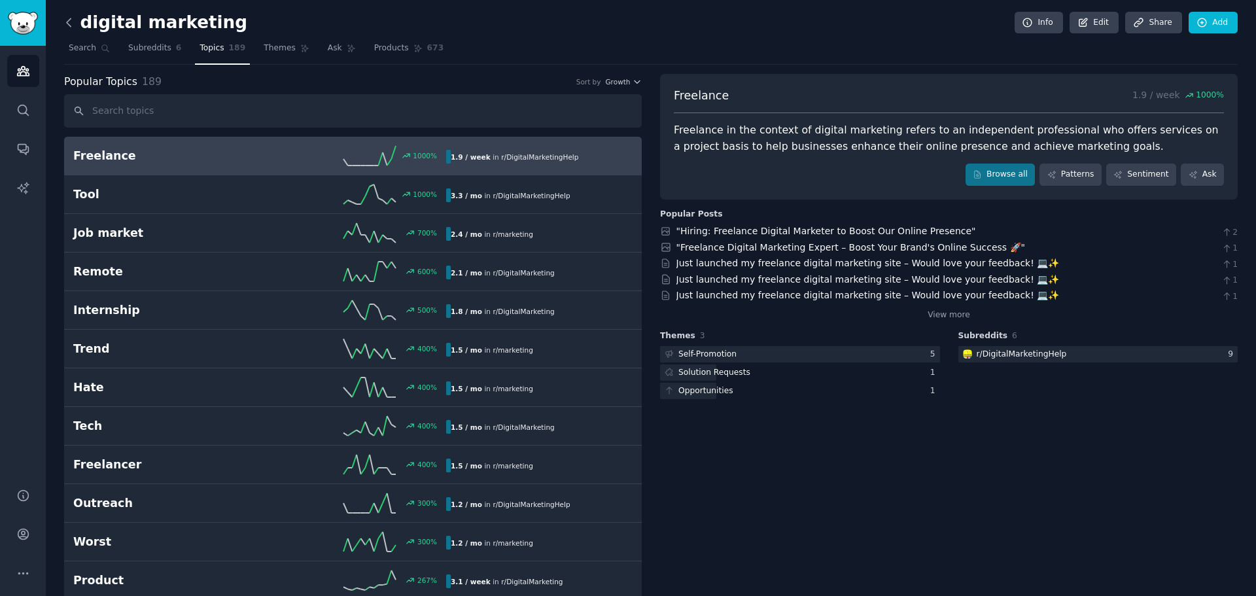
click at [71, 24] on icon at bounding box center [69, 23] width 14 height 14
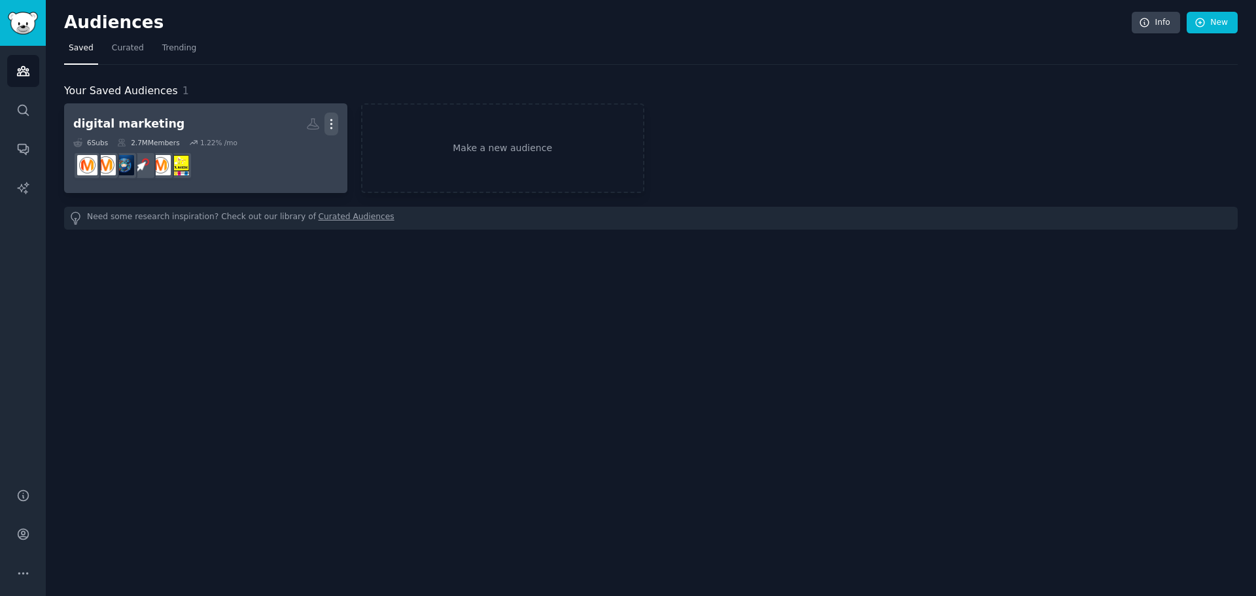
click at [324, 126] on icon "button" at bounding box center [331, 124] width 14 height 14
click at [285, 144] on div "Delete" at bounding box center [286, 151] width 62 height 27
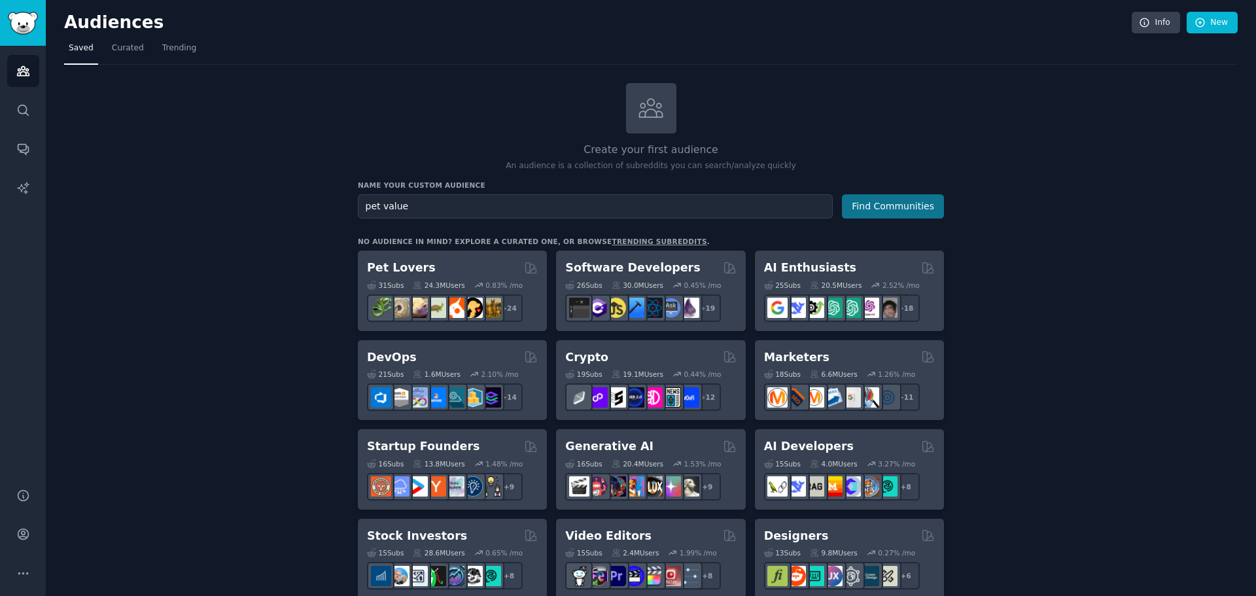
type input "pet value"
click at [882, 207] on button "Find Communities" at bounding box center [893, 206] width 102 height 24
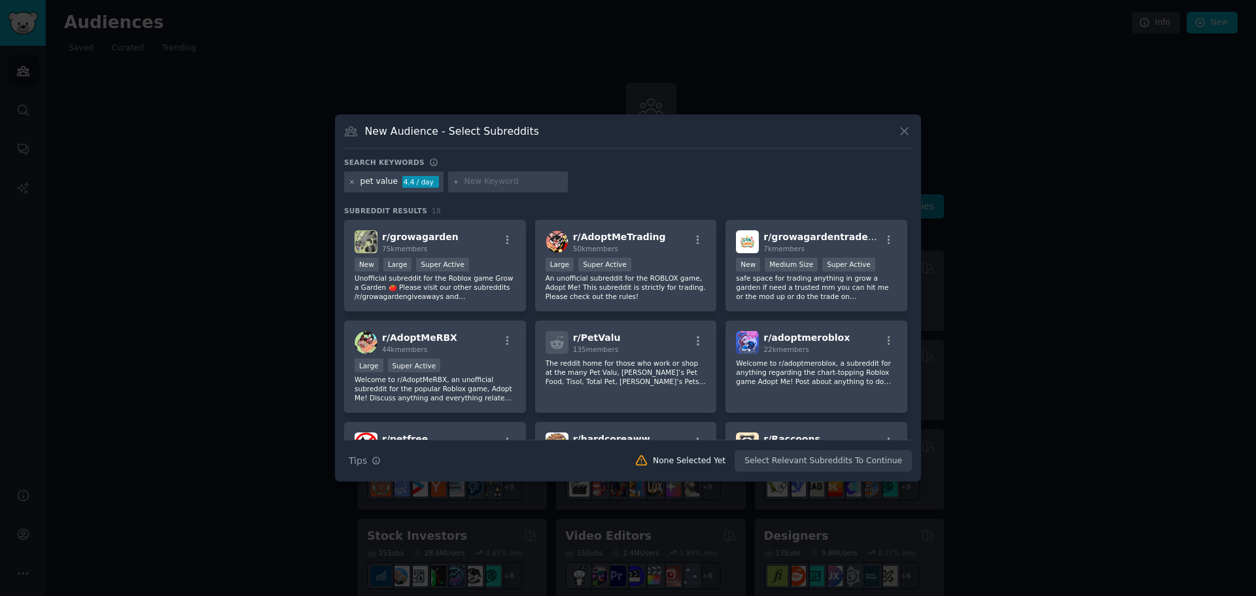
click at [351, 180] on icon at bounding box center [352, 182] width 7 height 7
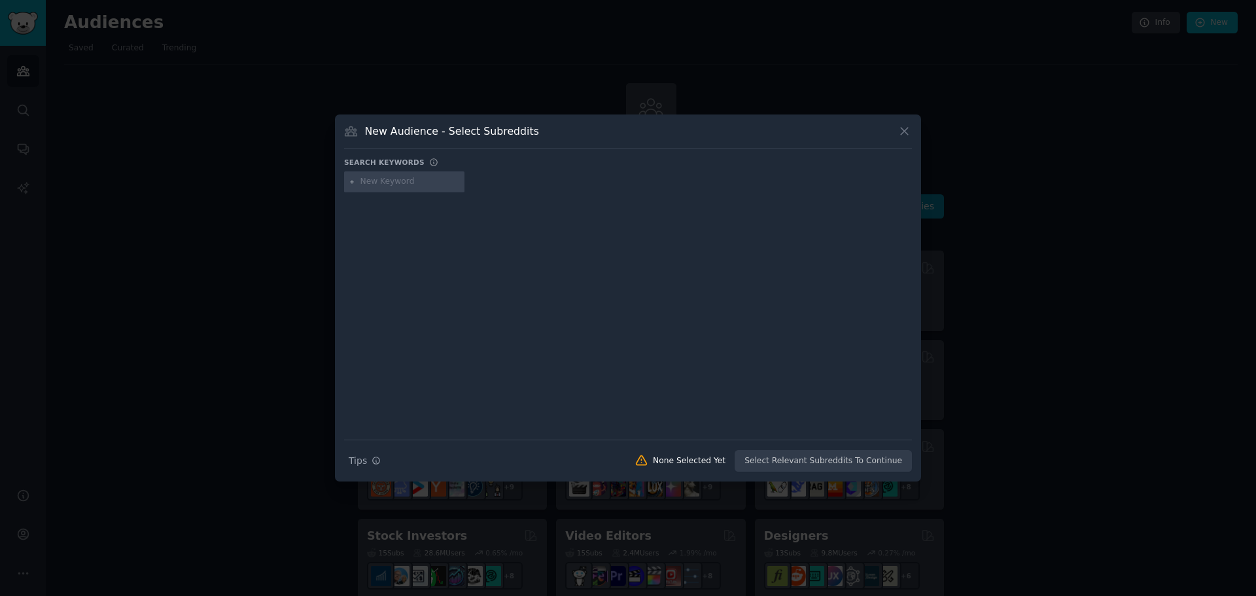
click at [413, 182] on input "text" at bounding box center [409, 182] width 99 height 12
type input "pet valu"
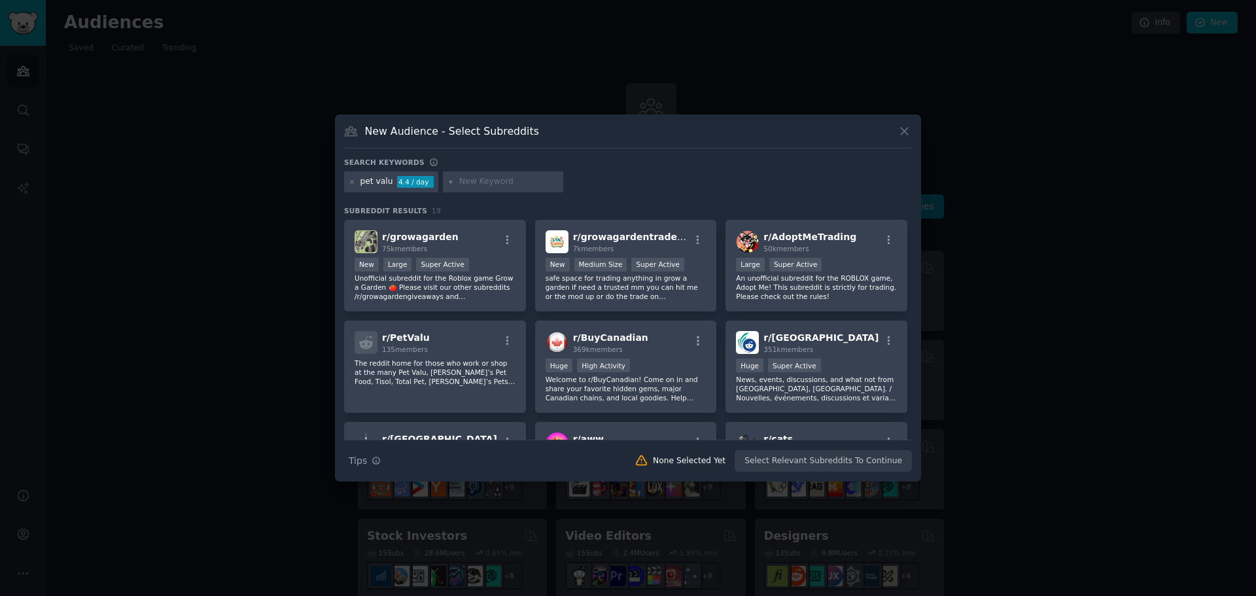
click at [492, 182] on input "text" at bounding box center [508, 182] width 99 height 12
type input "pet"
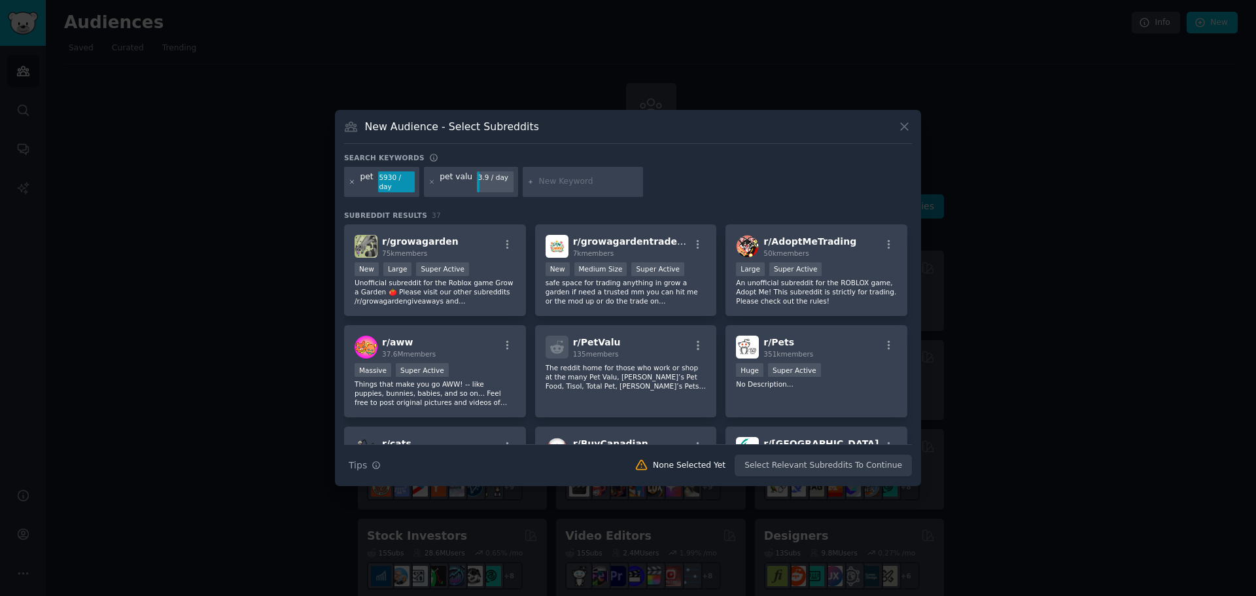
click at [354, 184] on icon at bounding box center [352, 182] width 7 height 7
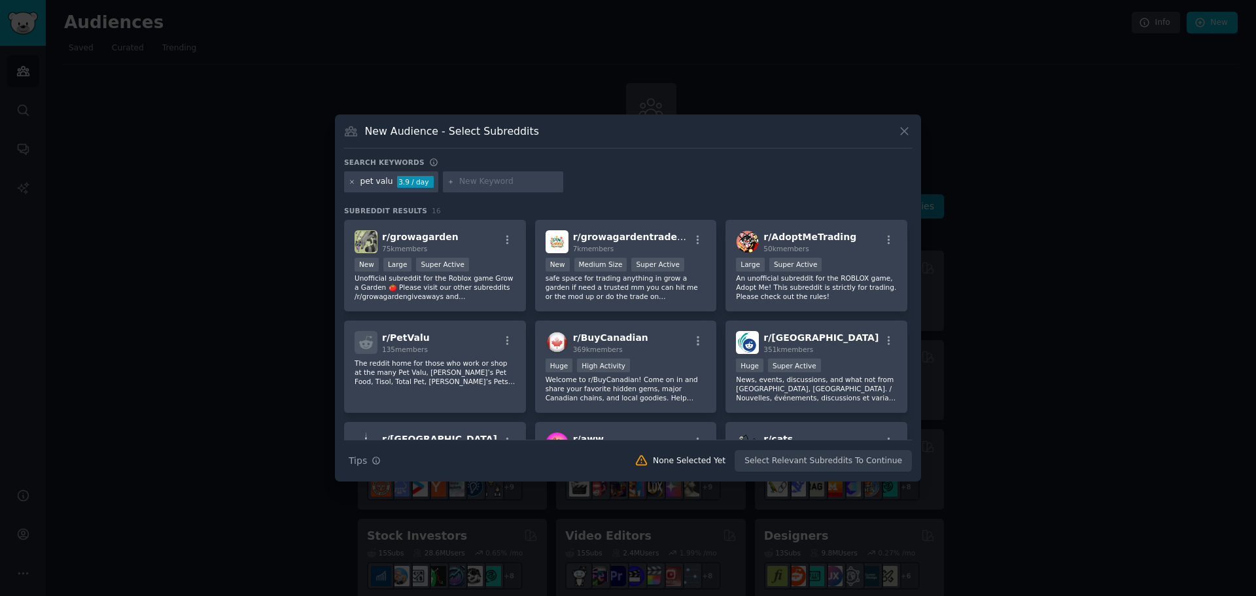
click at [350, 184] on icon at bounding box center [352, 182] width 7 height 7
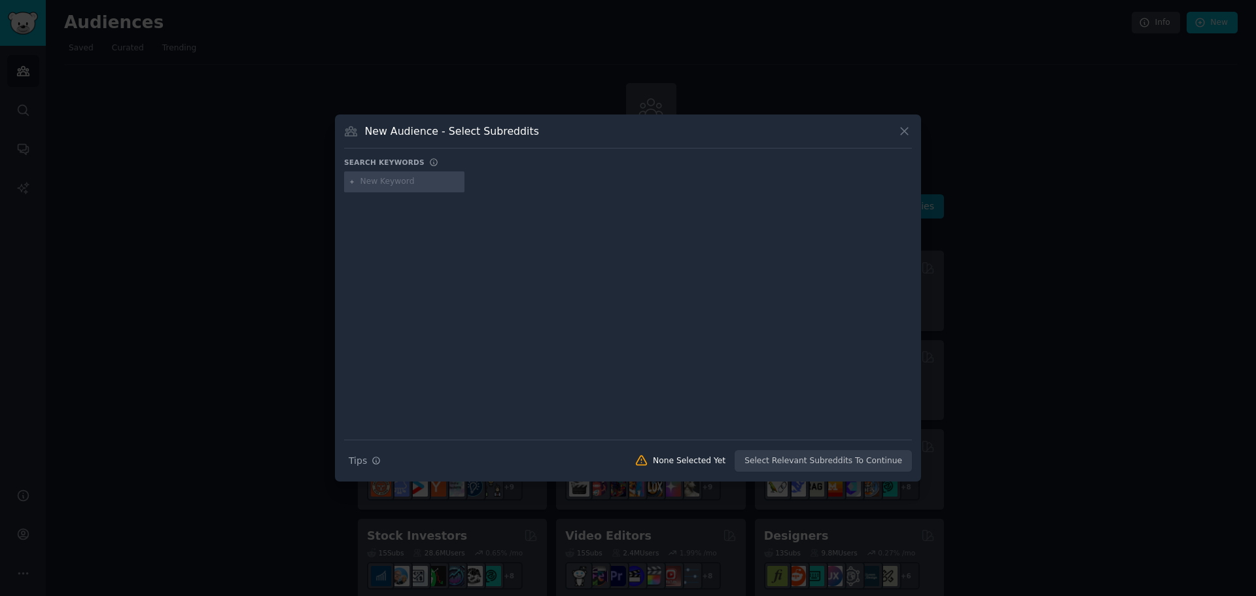
click at [421, 184] on input "text" at bounding box center [409, 182] width 99 height 12
type input "pet"
type input "pet lovers"
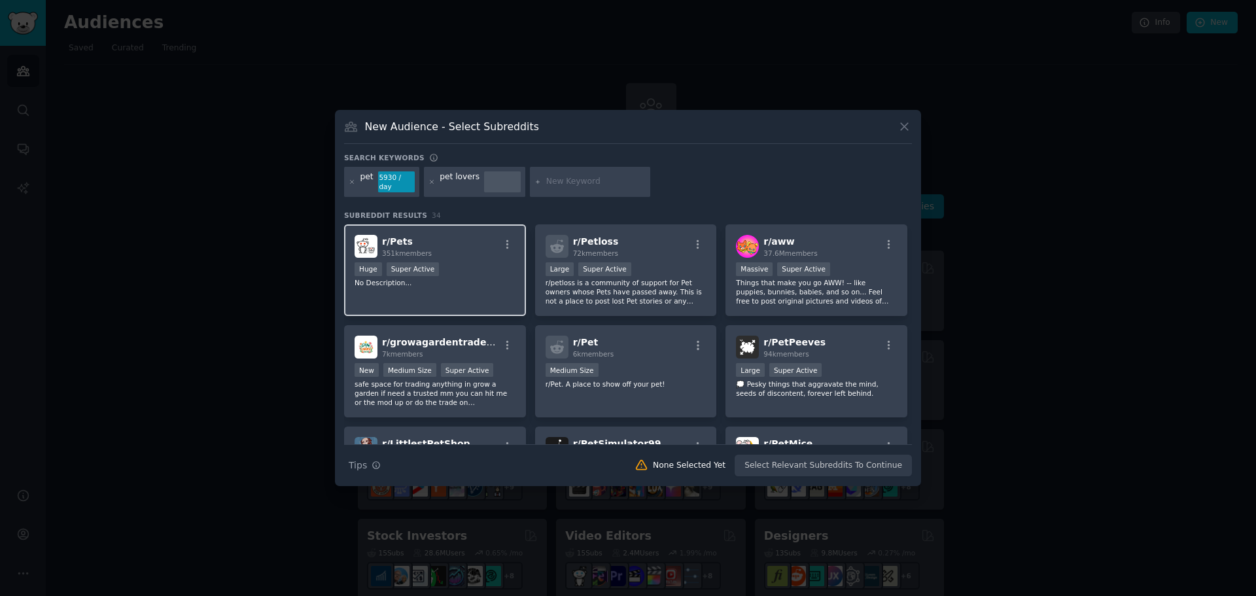
click at [486, 235] on div "r/ Pets 351k members" at bounding box center [434, 246] width 161 height 23
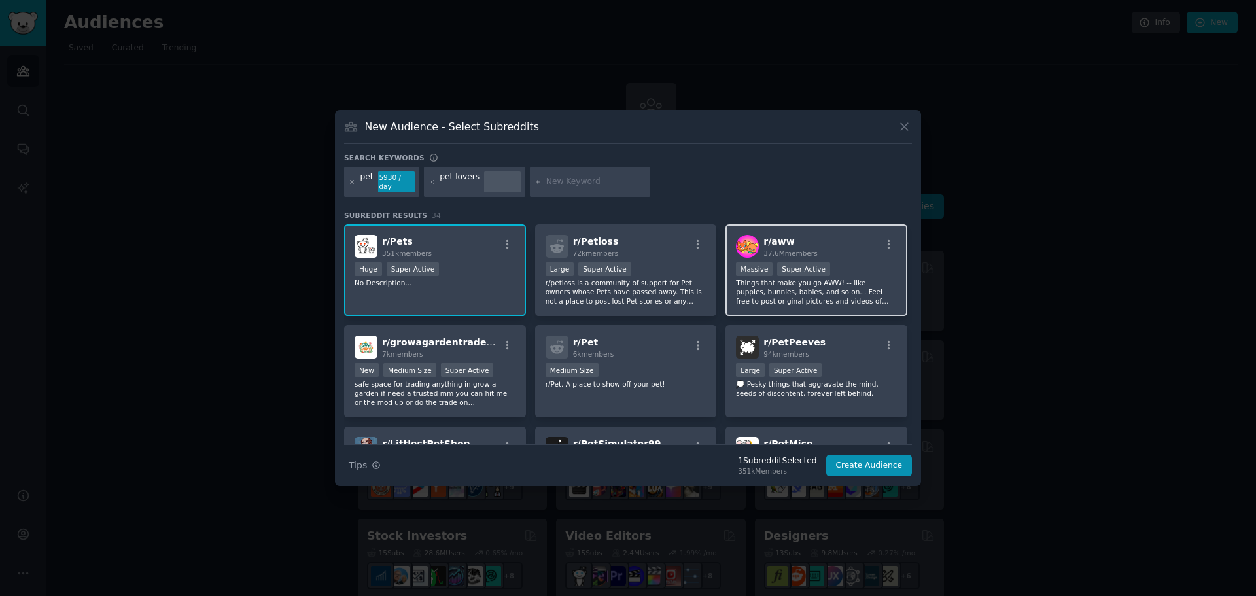
click at [829, 245] on div "r/ aww 37.6M members" at bounding box center [816, 246] width 161 height 23
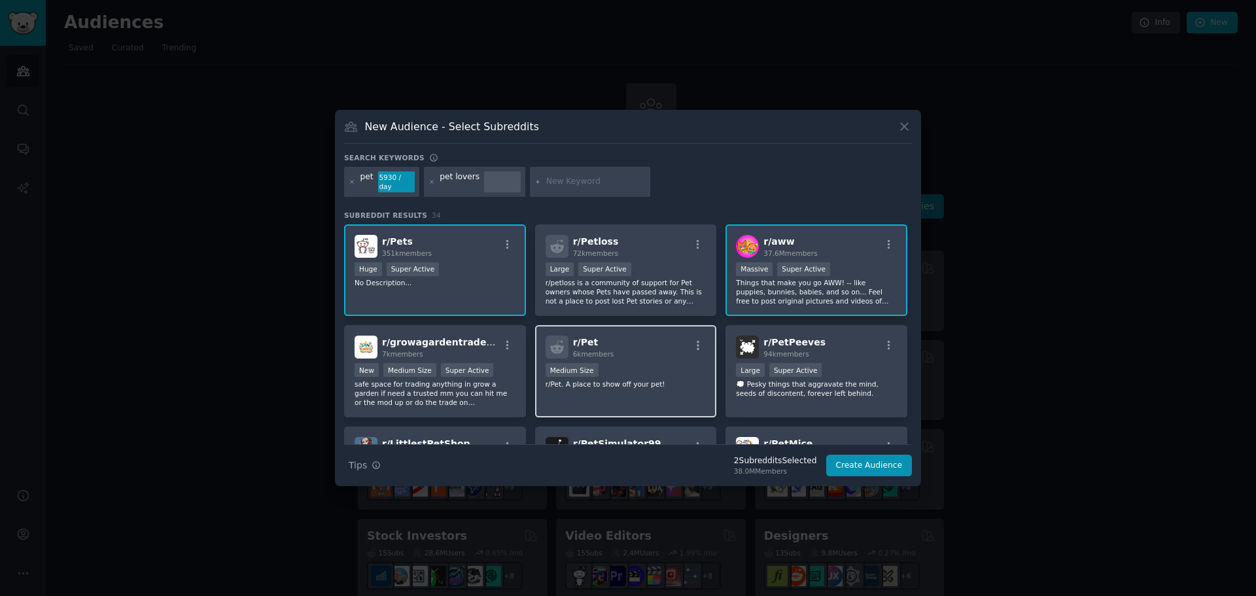
click at [656, 363] on div "Medium Size" at bounding box center [625, 371] width 161 height 16
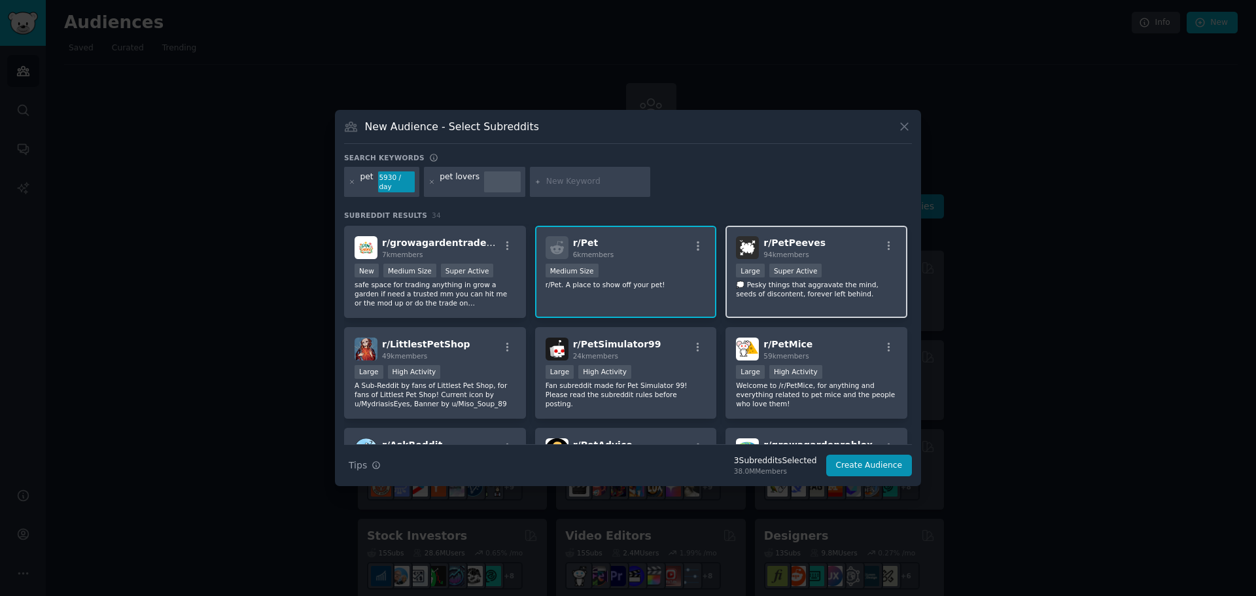
click at [850, 295] on div "r/ PetPeeves 94k members Large Super Active 💭 Pesky things that aggravate the m…" at bounding box center [816, 272] width 182 height 92
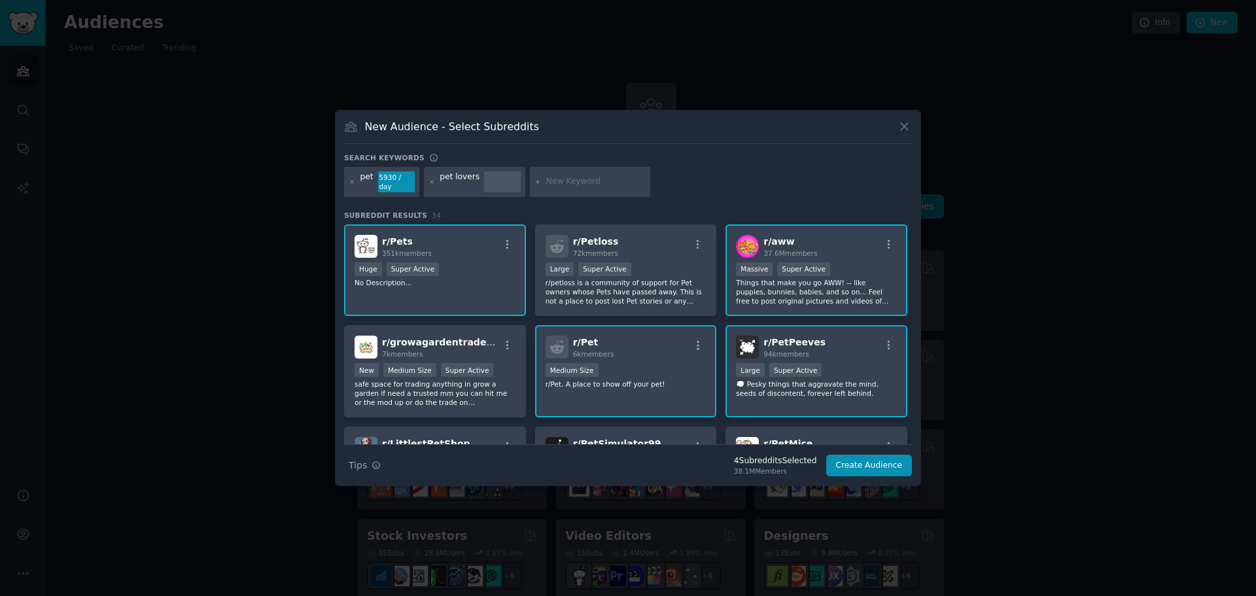
scroll to position [1, 0]
click at [865, 456] on button "Create Audience" at bounding box center [869, 466] width 86 height 22
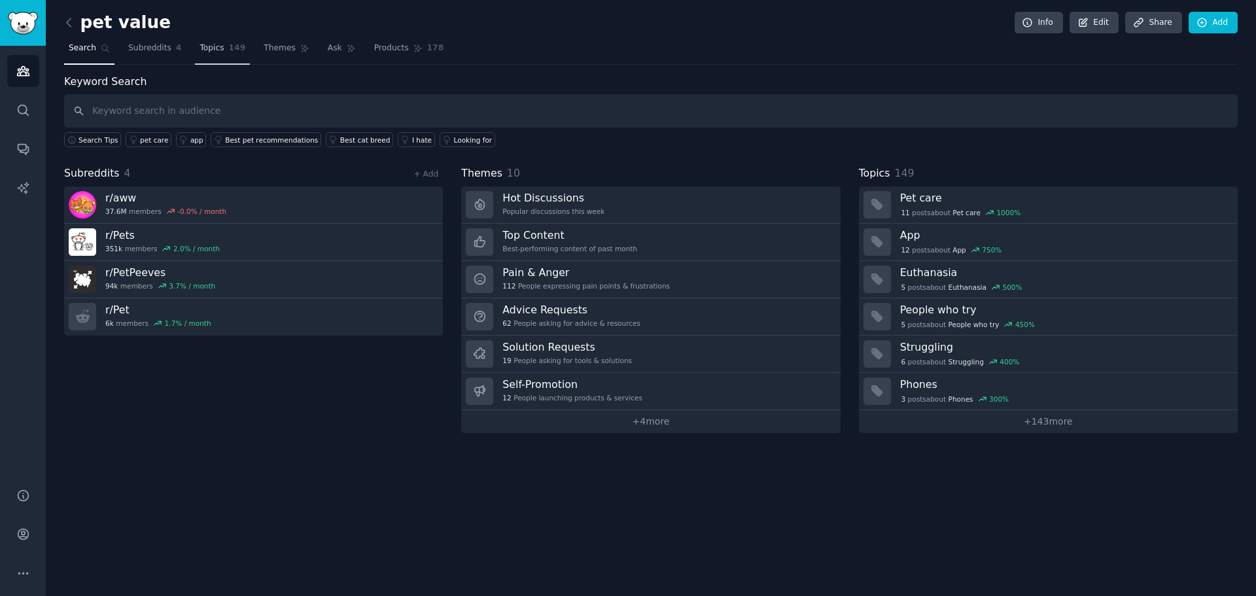
click at [199, 46] on span "Topics" at bounding box center [211, 49] width 24 height 12
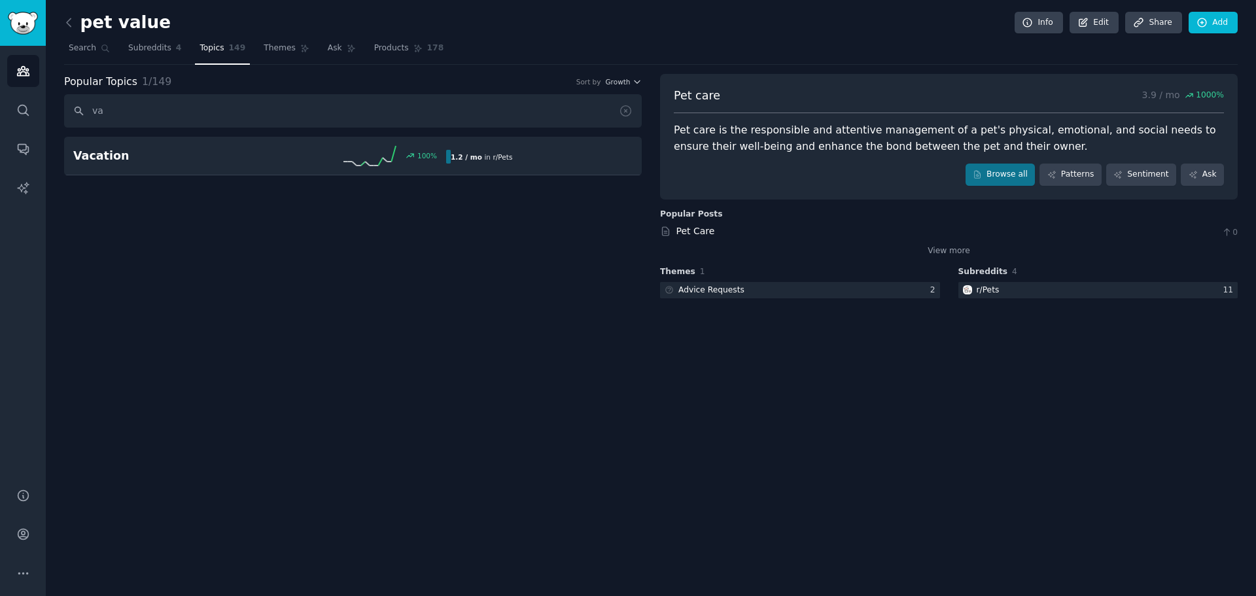
type input "v"
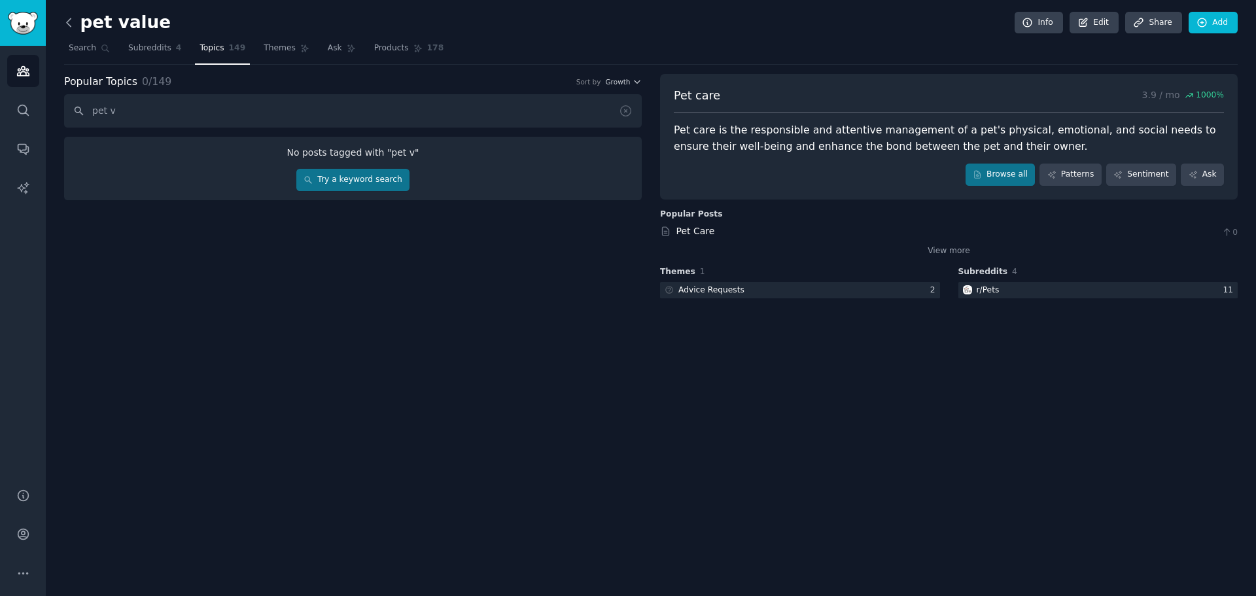
type input "pet v"
click at [64, 22] on icon at bounding box center [69, 23] width 14 height 14
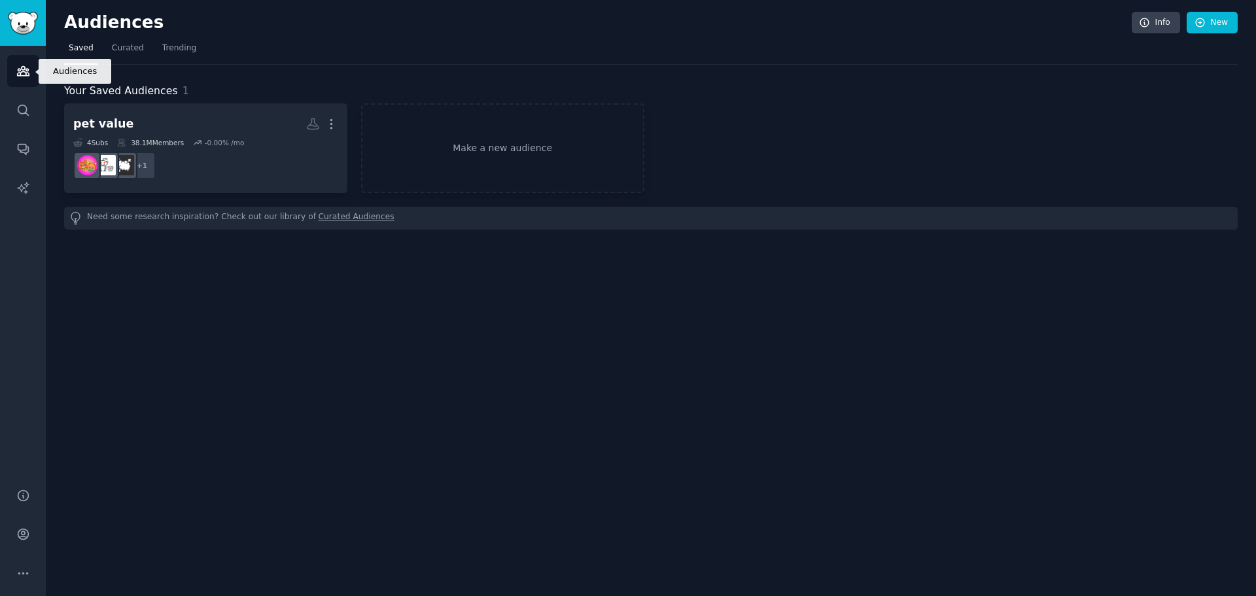
click at [21, 73] on icon "Sidebar" at bounding box center [23, 71] width 14 height 14
click at [126, 58] on link "Curated" at bounding box center [127, 51] width 41 height 27
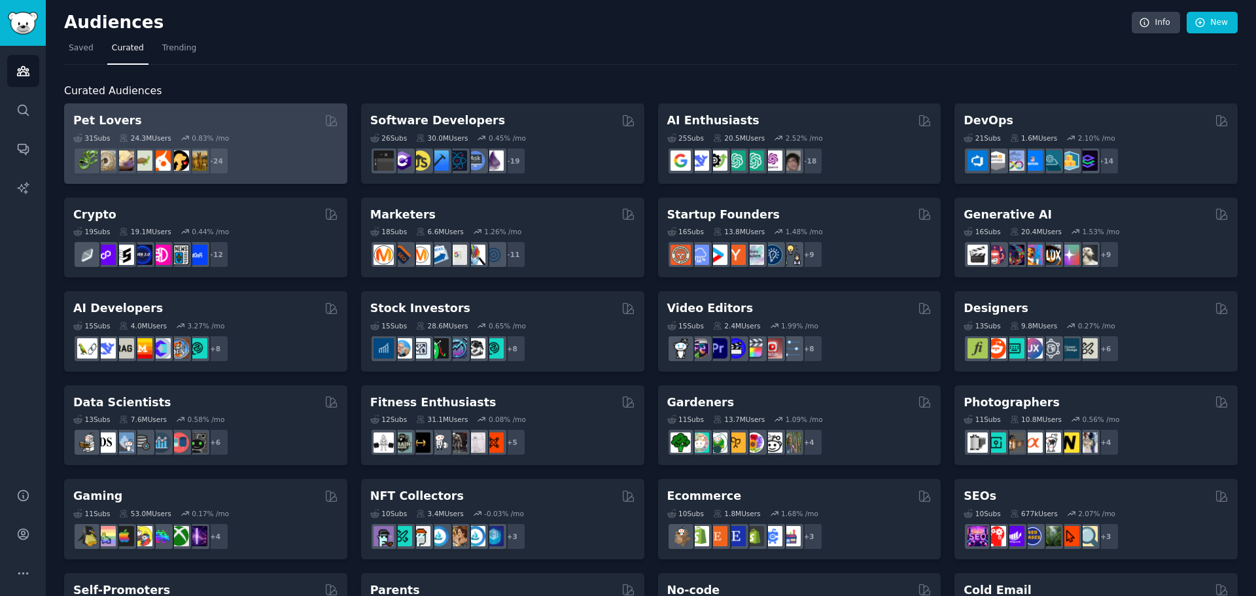
click at [229, 118] on div "Pet Lovers" at bounding box center [205, 120] width 265 height 16
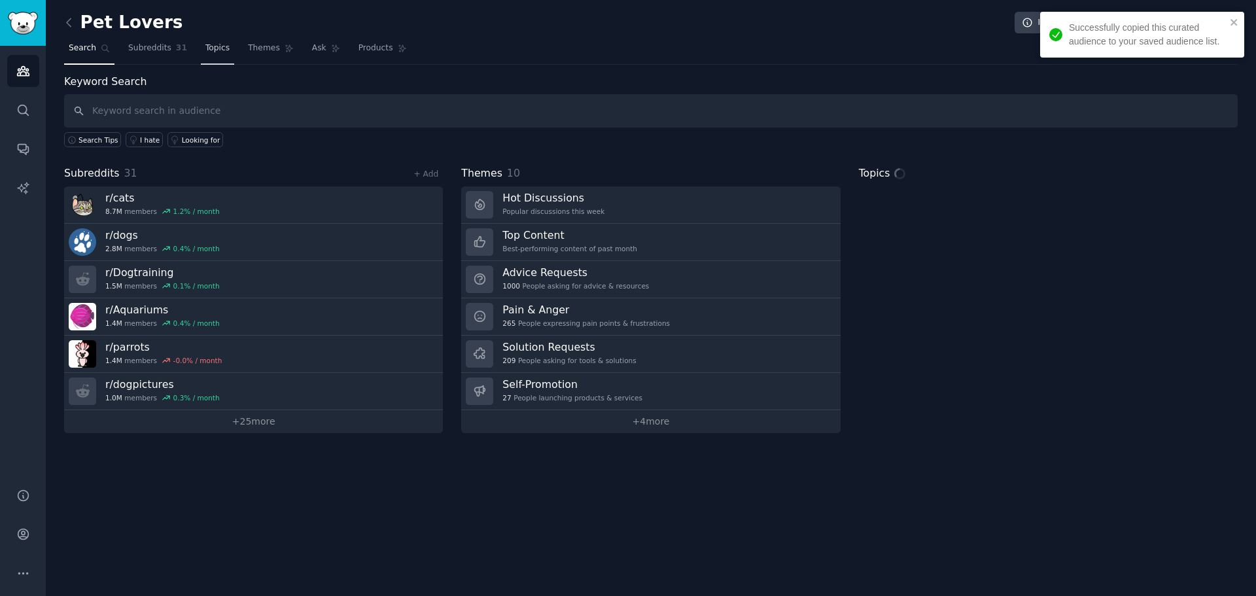
click at [209, 47] on span "Topics" at bounding box center [217, 49] width 24 height 12
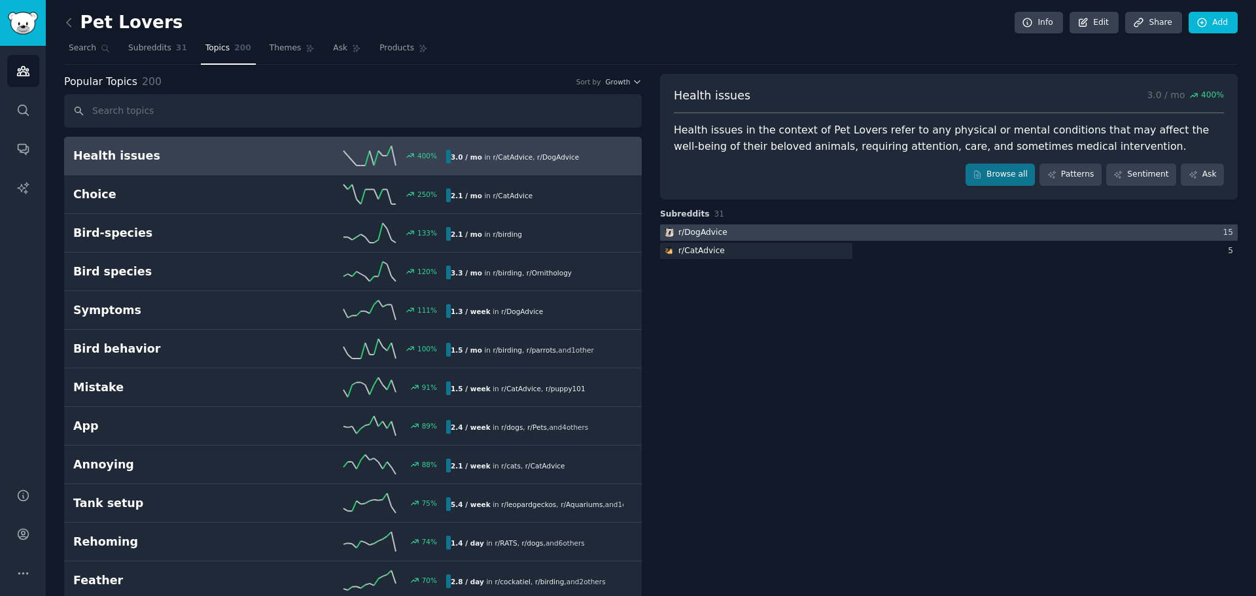
click at [818, 228] on div at bounding box center [948, 232] width 577 height 16
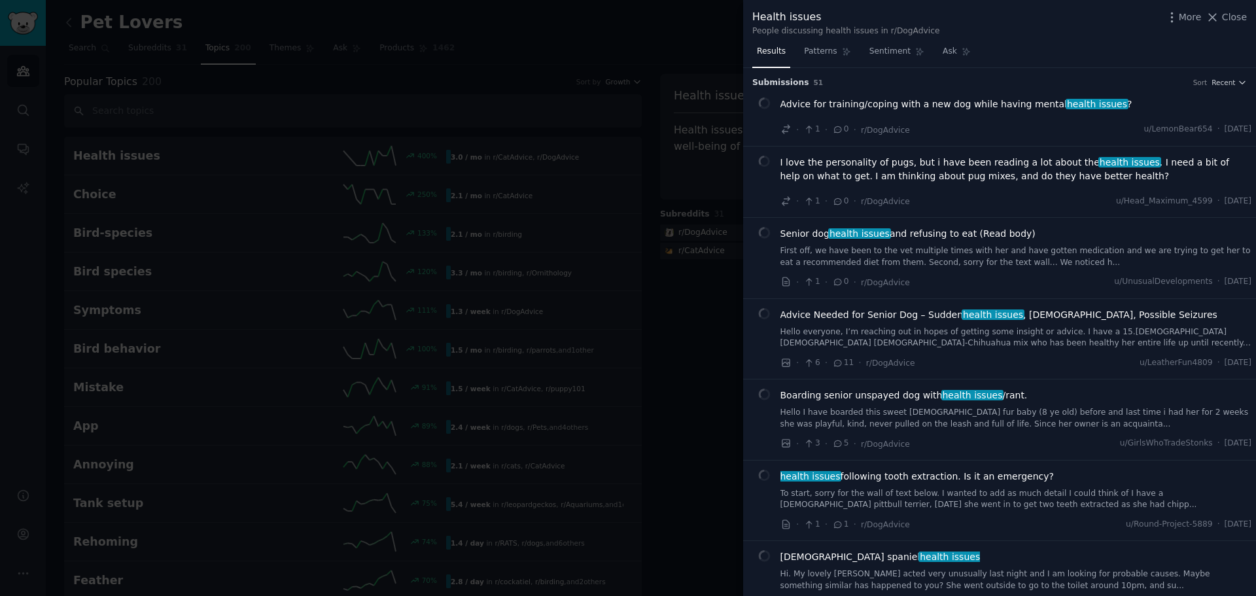
click at [703, 320] on div at bounding box center [628, 298] width 1256 height 596
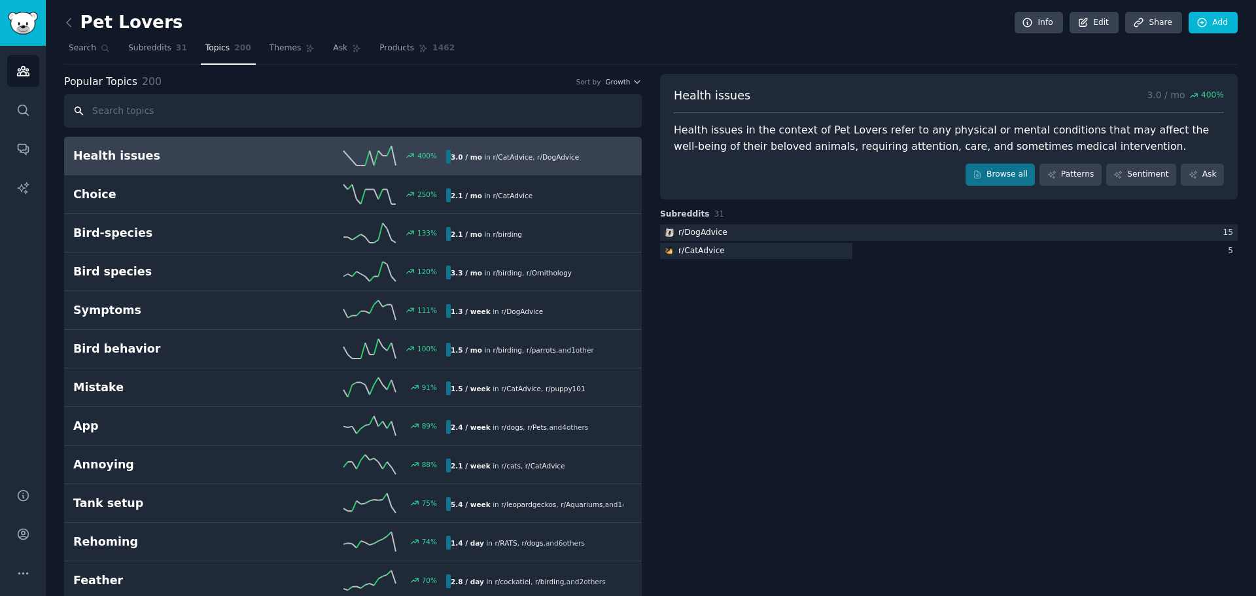
click at [415, 106] on input "text" at bounding box center [352, 110] width 577 height 33
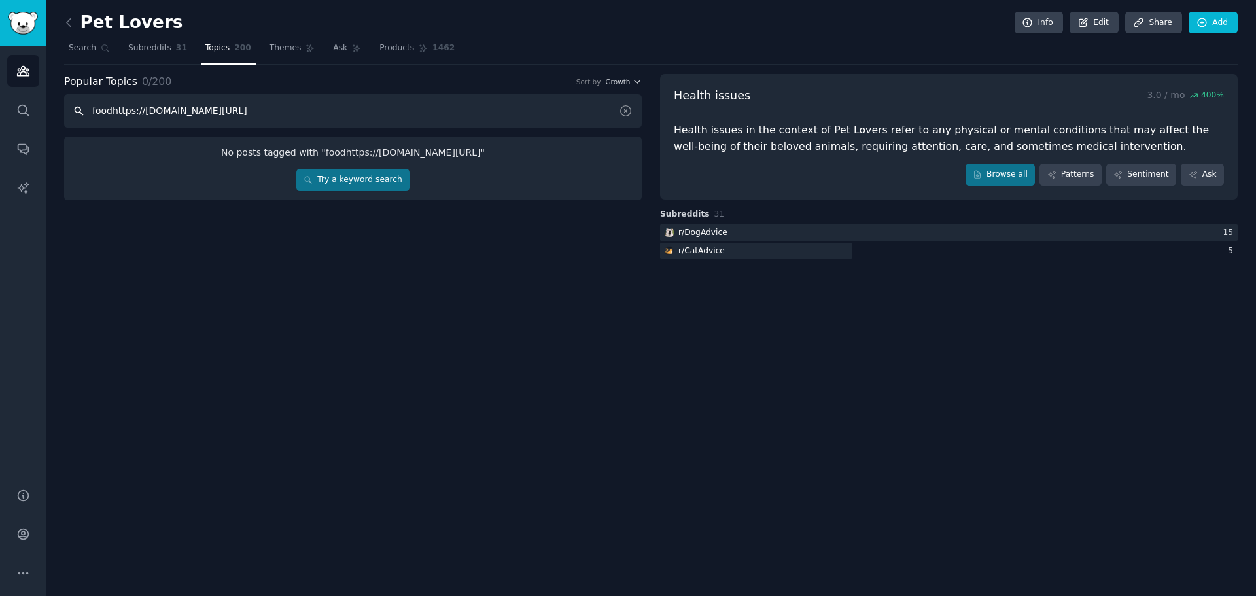
click at [290, 101] on input "foodhttps://[DOMAIN_NAME][URL]" at bounding box center [352, 110] width 577 height 33
type input "foodhttps://[DOMAIN_NAME][URL]"
click at [627, 105] on icon at bounding box center [626, 111] width 14 height 14
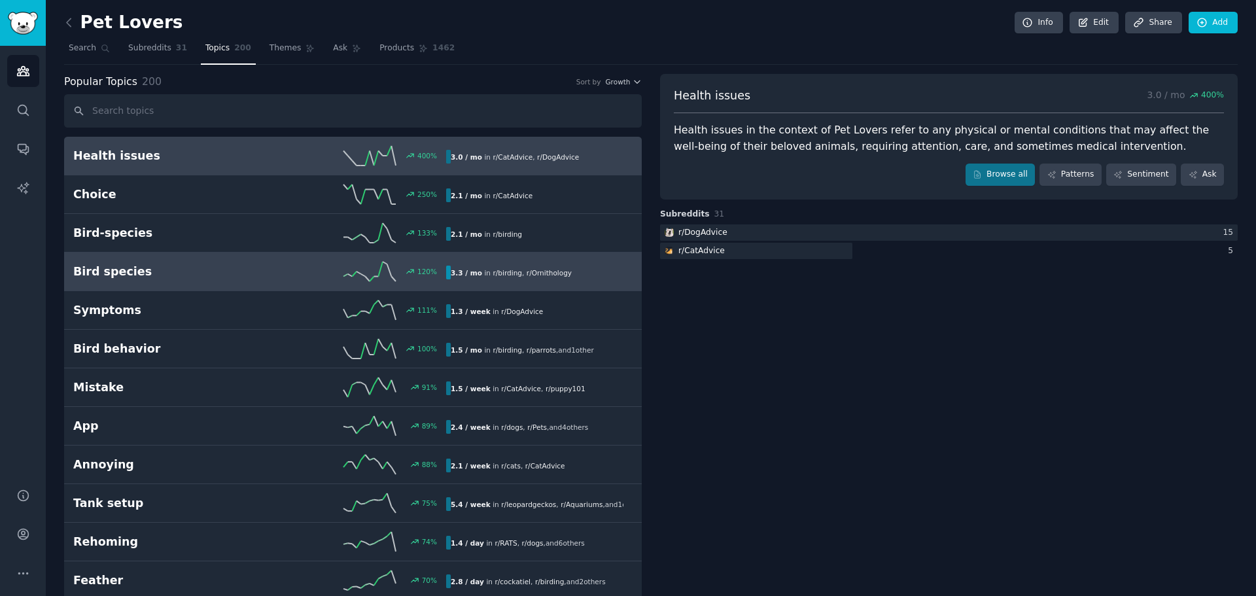
scroll to position [1, 0]
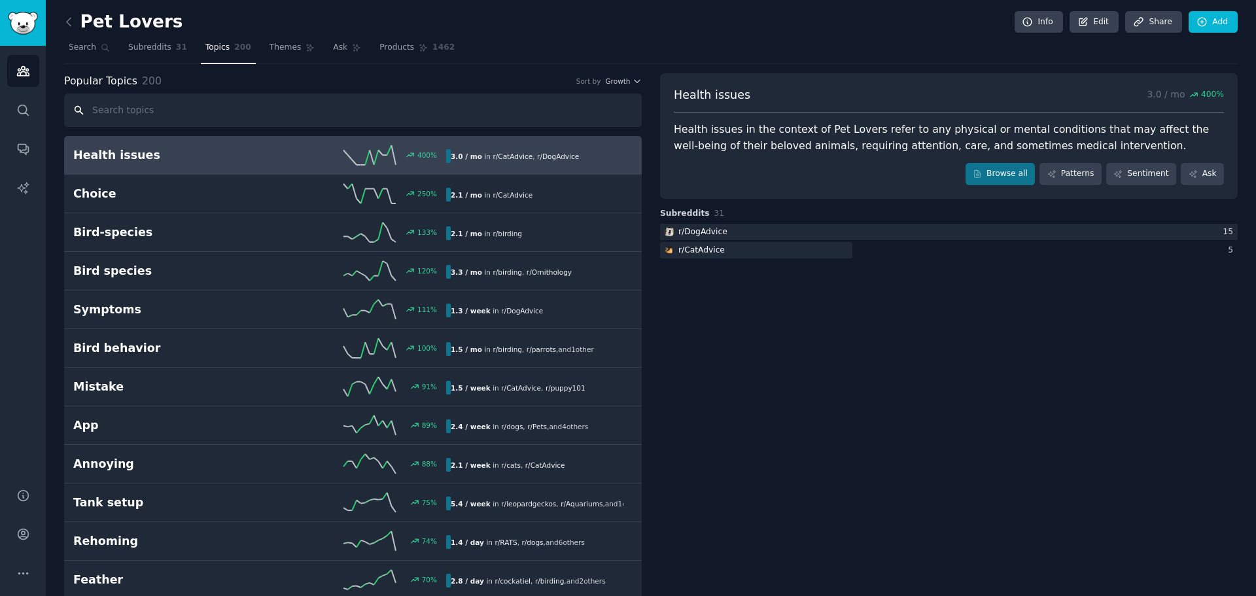
click at [165, 114] on input "text" at bounding box center [352, 110] width 577 height 33
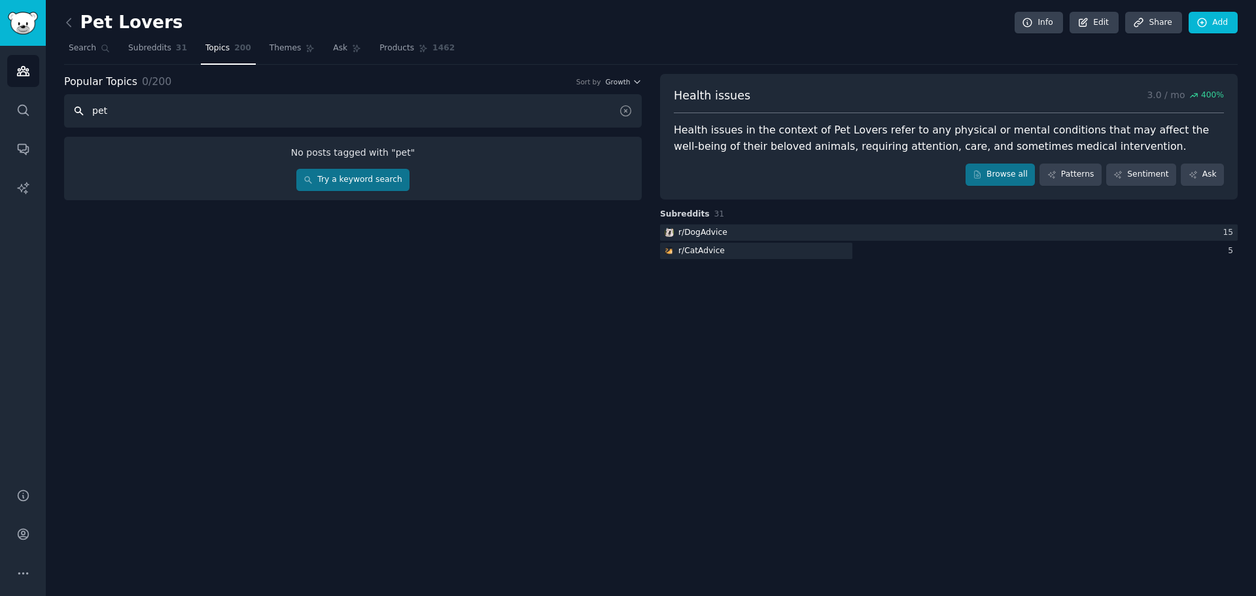
scroll to position [0, 0]
type input "pet food"
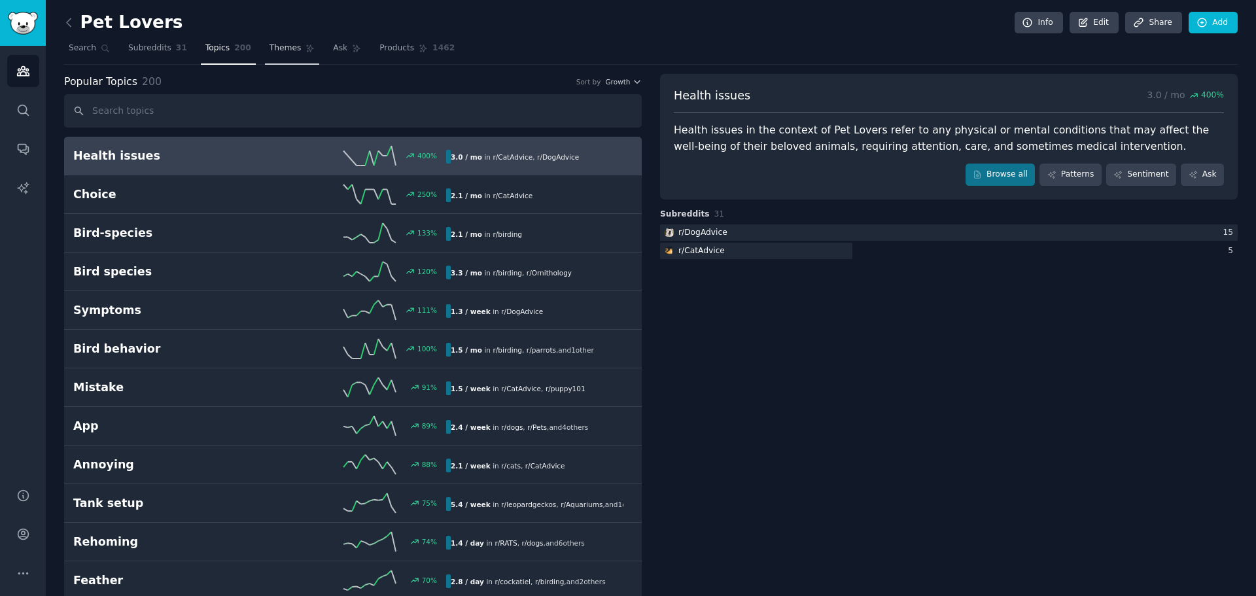
click at [273, 46] on span "Themes" at bounding box center [285, 49] width 32 height 12
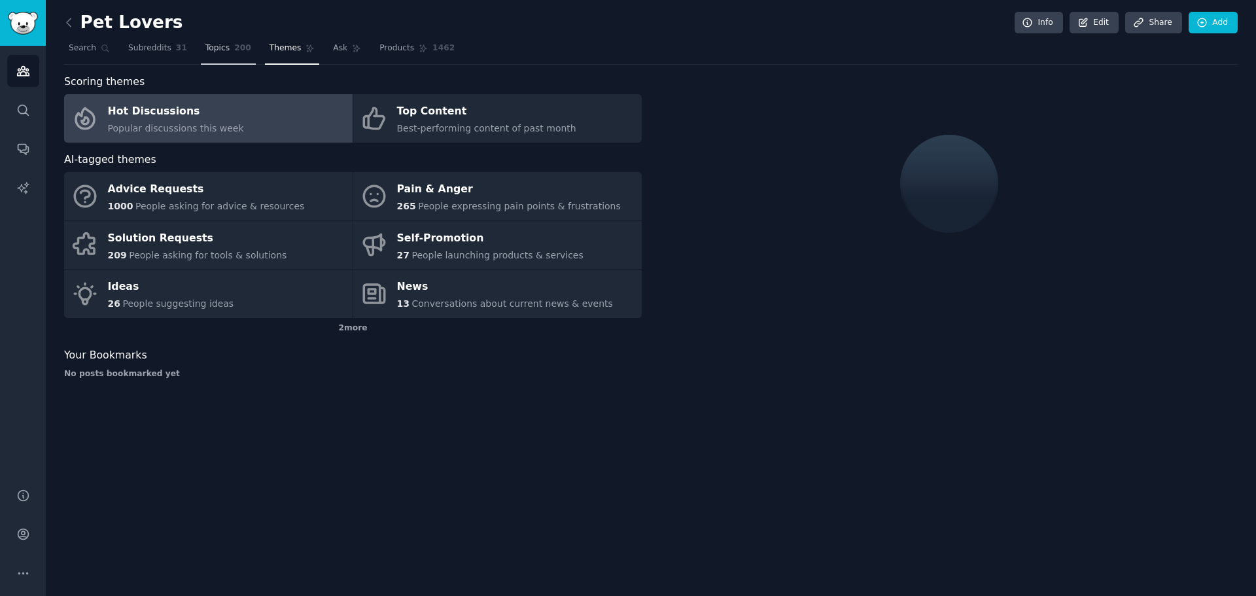
click at [212, 53] on span "Topics" at bounding box center [217, 49] width 24 height 12
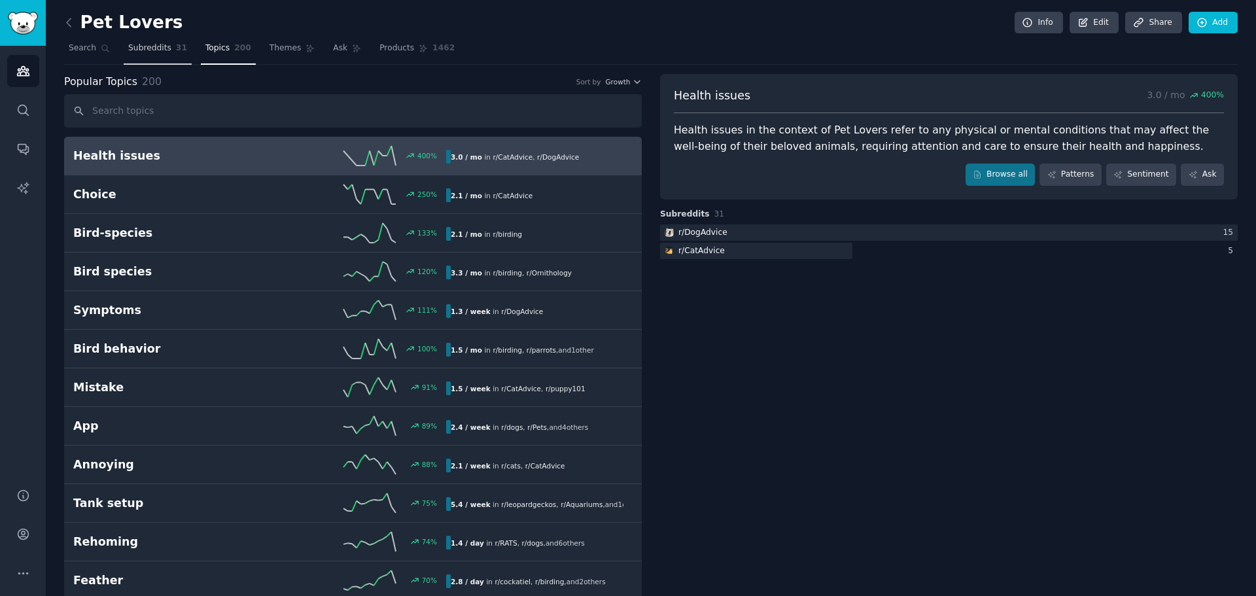
click at [147, 47] on span "Subreddits" at bounding box center [149, 49] width 43 height 12
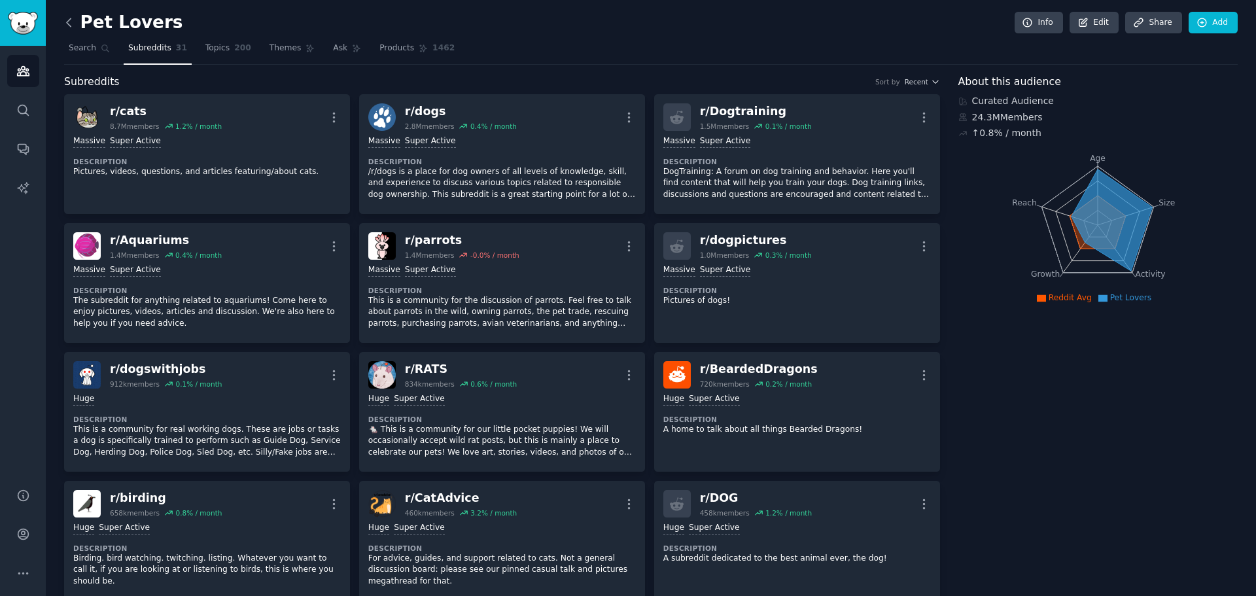
click at [69, 20] on icon at bounding box center [69, 23] width 14 height 14
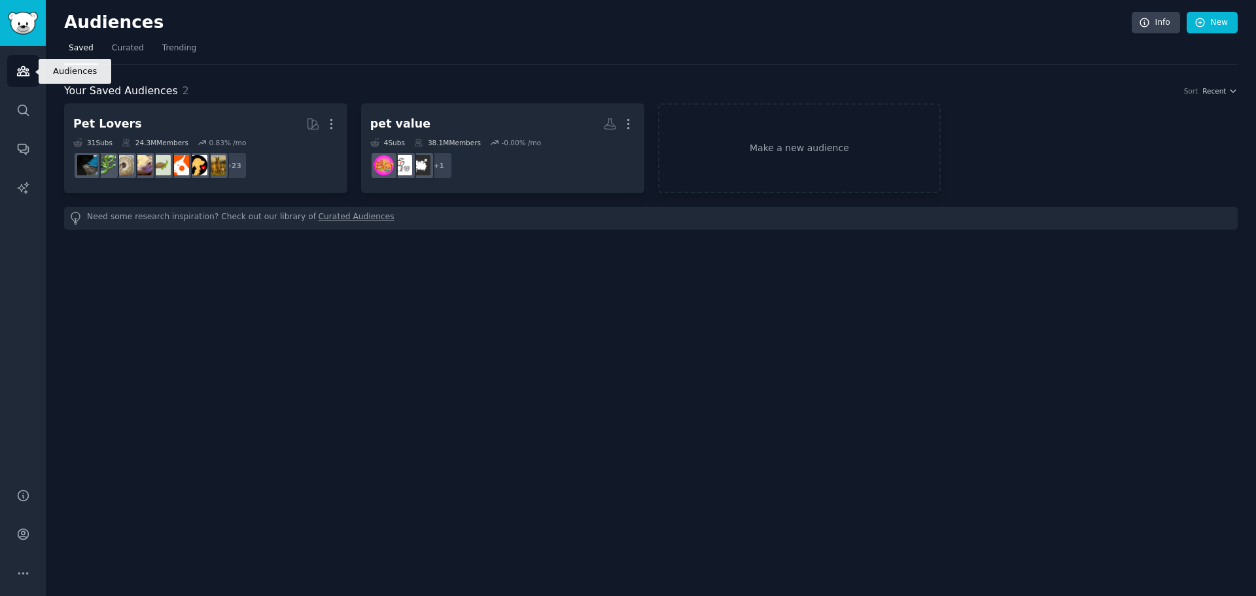
click at [18, 76] on icon "Sidebar" at bounding box center [23, 71] width 12 height 9
click at [26, 75] on icon "Sidebar" at bounding box center [23, 71] width 12 height 9
click at [86, 50] on span "Saved" at bounding box center [81, 49] width 25 height 12
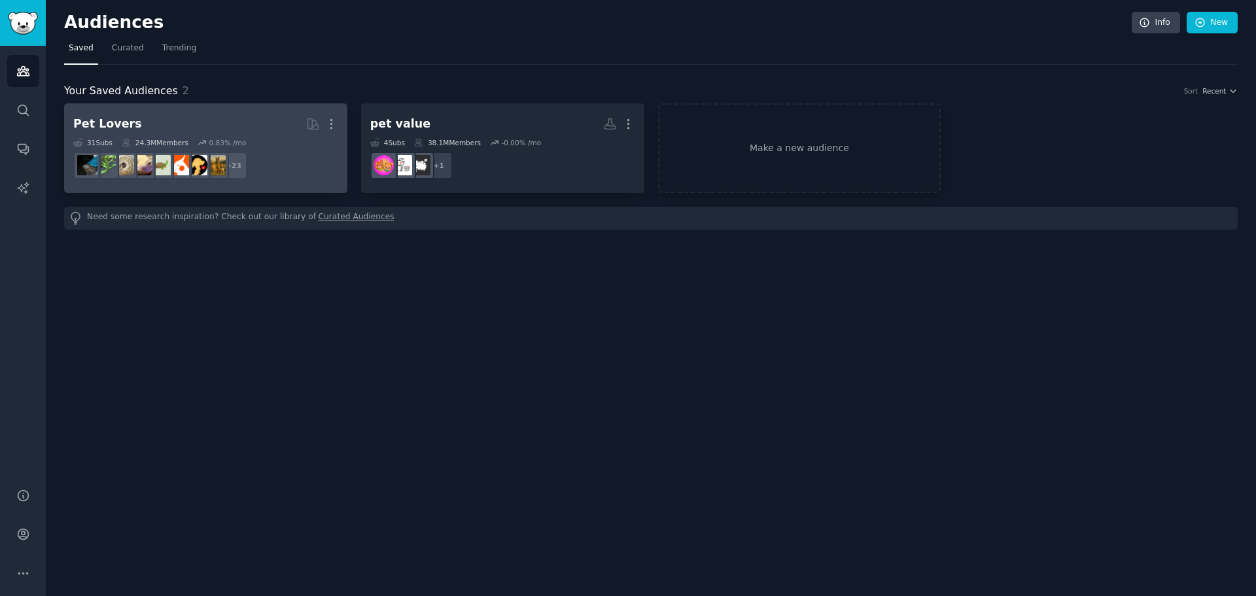
click at [209, 133] on h2 "Pet Lovers More" at bounding box center [205, 123] width 265 height 23
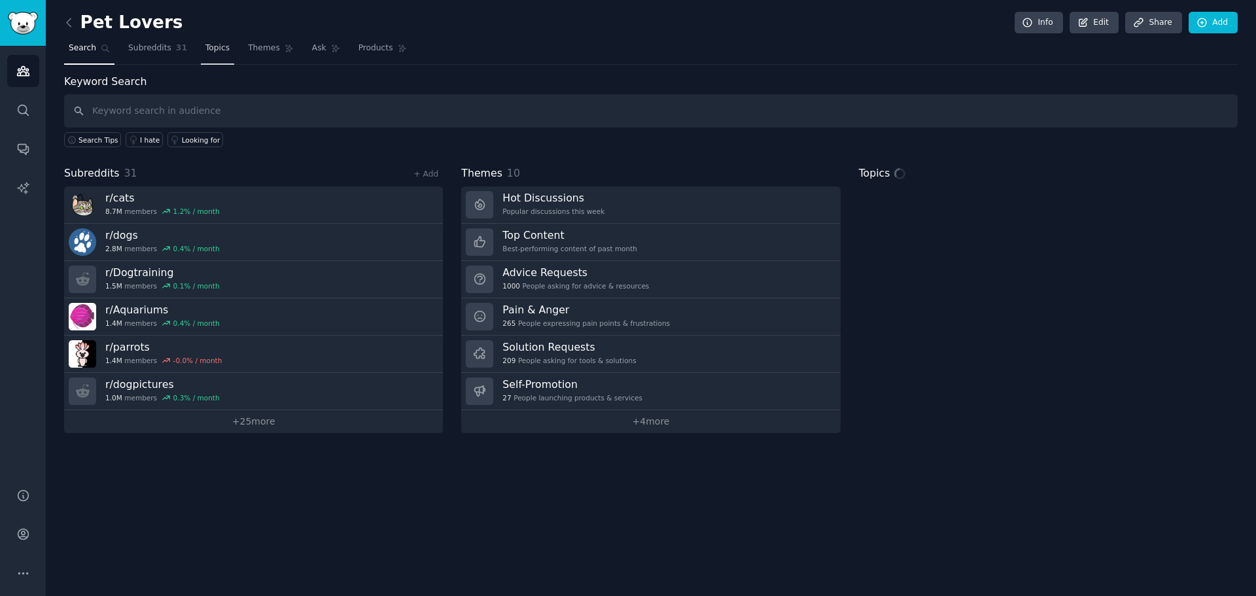
click at [213, 45] on span "Topics" at bounding box center [217, 49] width 24 height 12
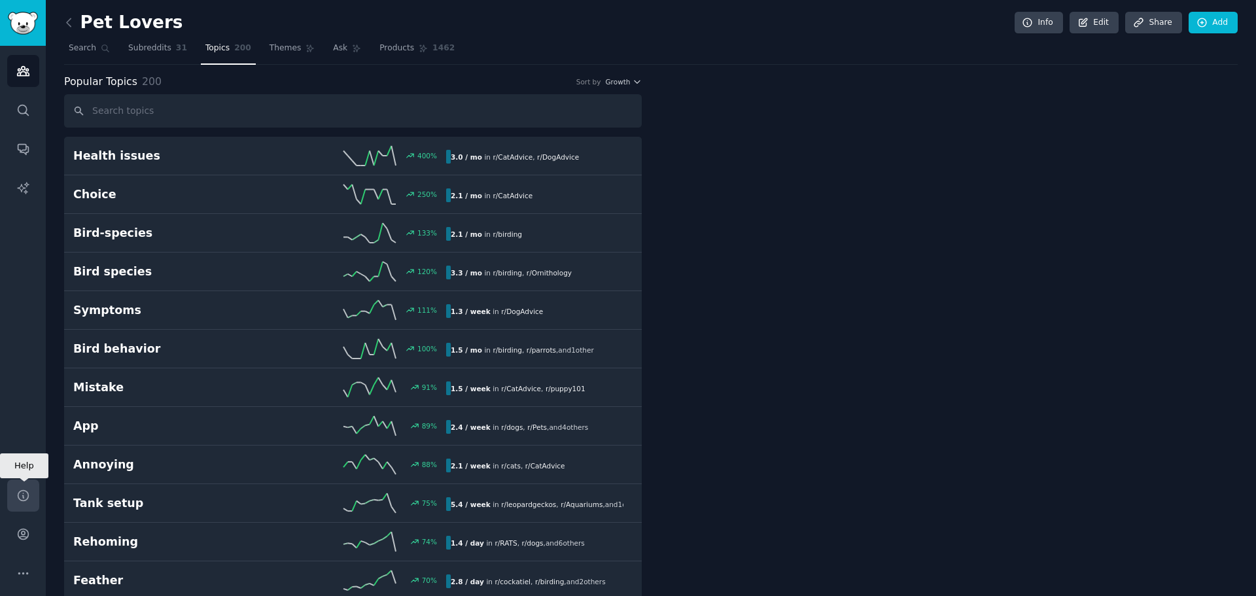
click at [23, 497] on icon "Sidebar" at bounding box center [23, 495] width 10 height 10
